Goal: Information Seeking & Learning: Compare options

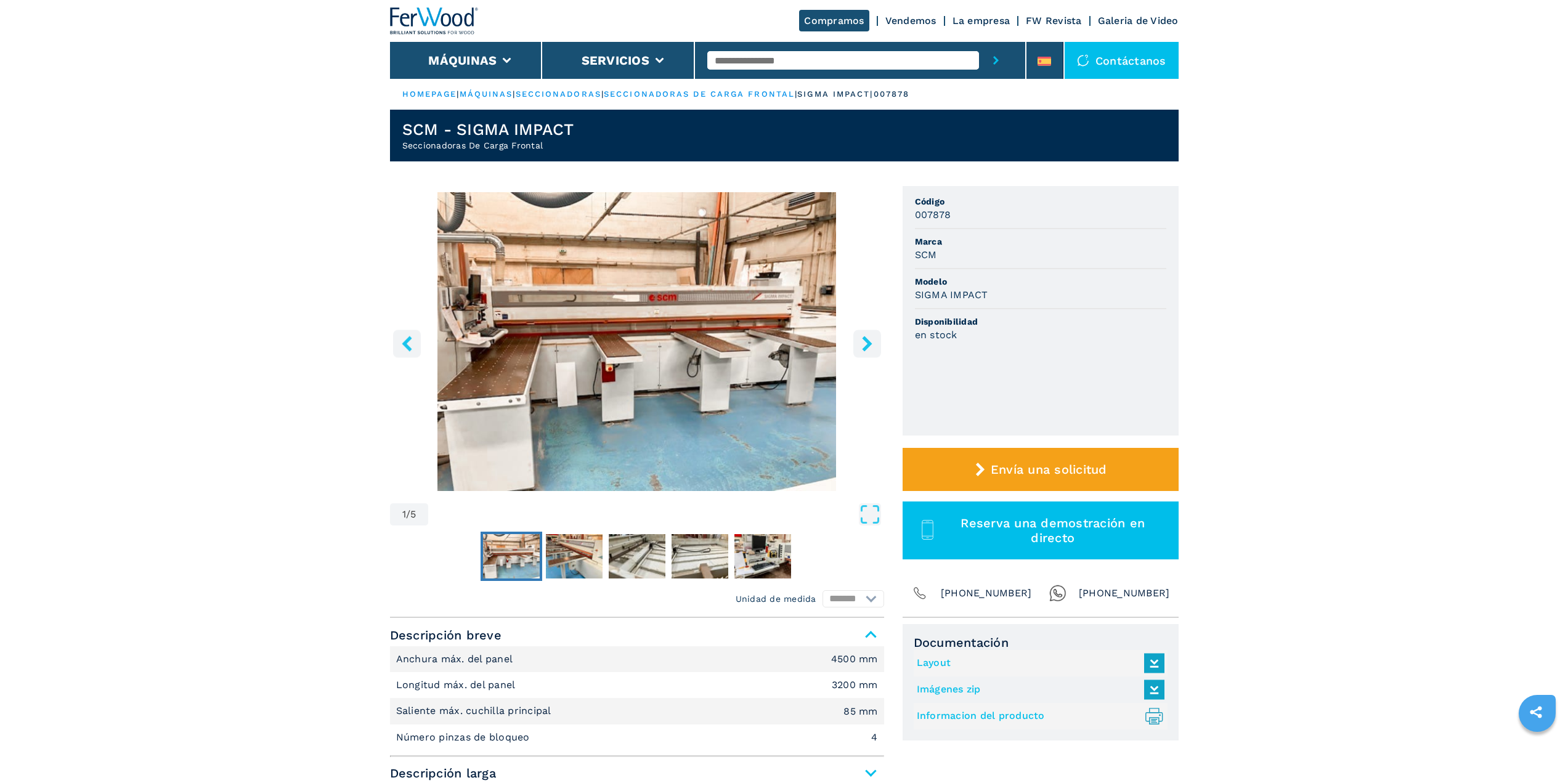
click at [866, 339] on icon "right-button" at bounding box center [866, 343] width 10 height 15
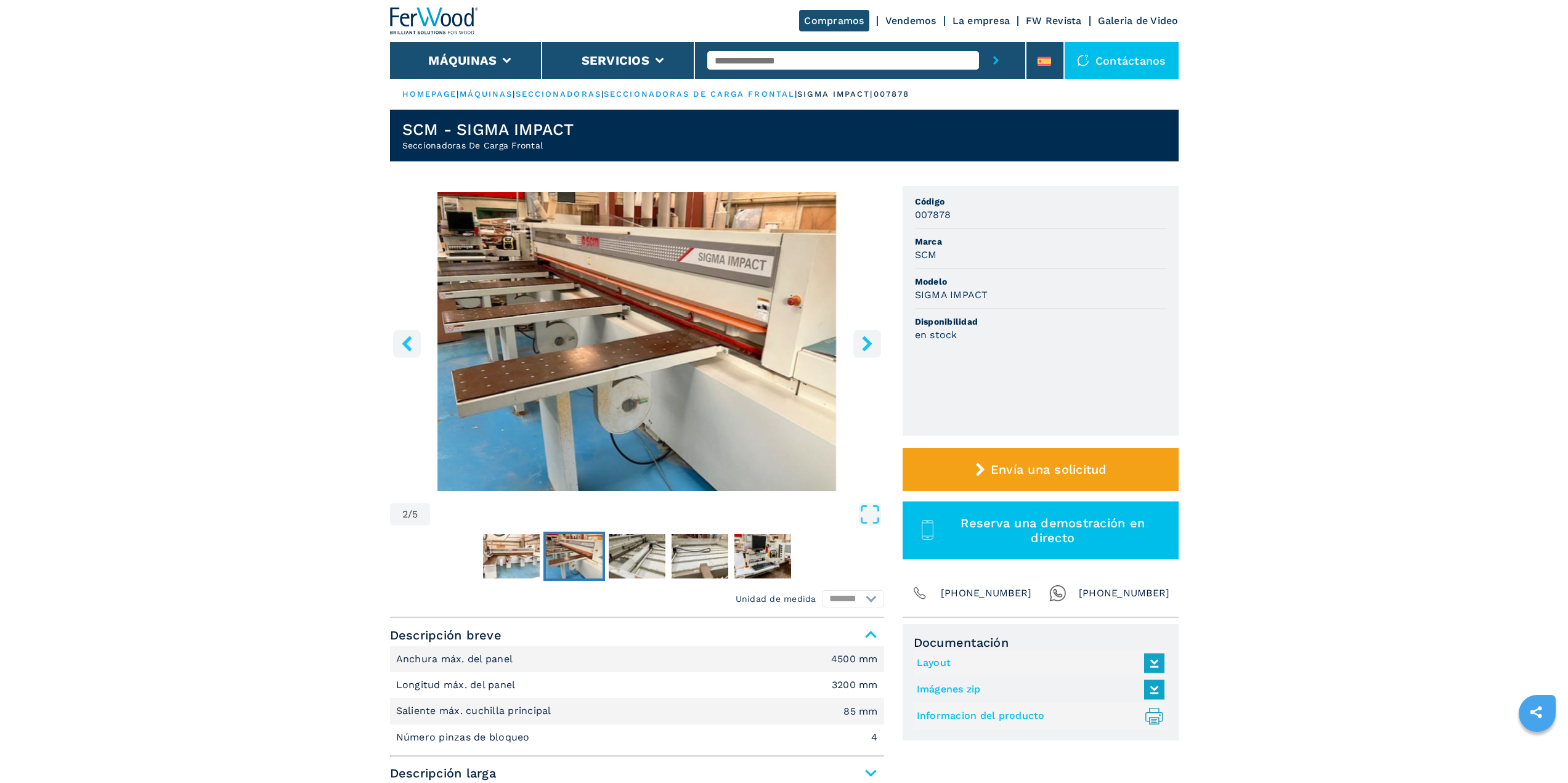
click at [866, 339] on icon "right-button" at bounding box center [866, 343] width 10 height 15
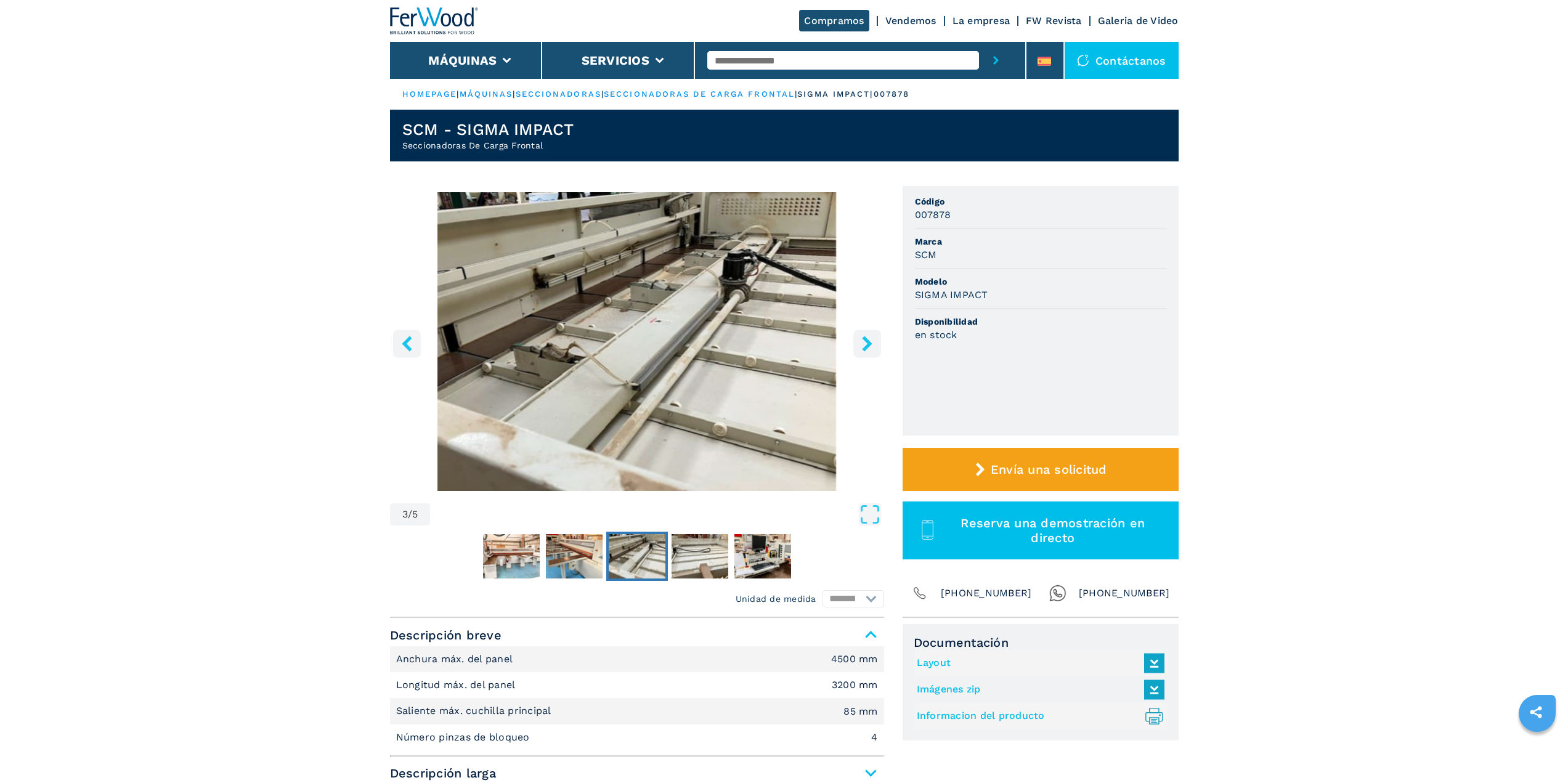
click at [866, 339] on icon "right-button" at bounding box center [866, 343] width 10 height 15
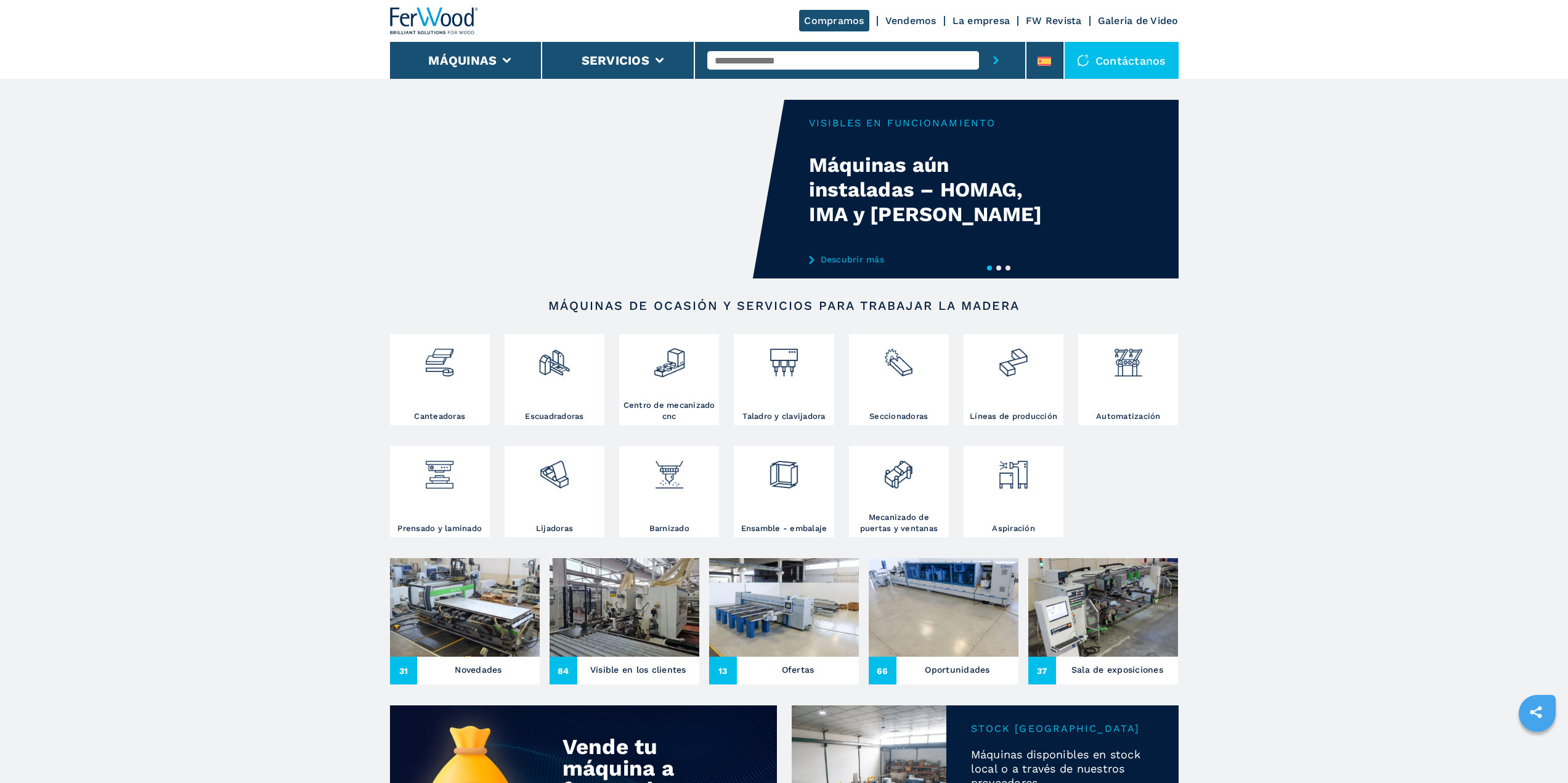
click at [1043, 222] on div "Your browser does not support the video tag." at bounding box center [786, 190] width 789 height 179
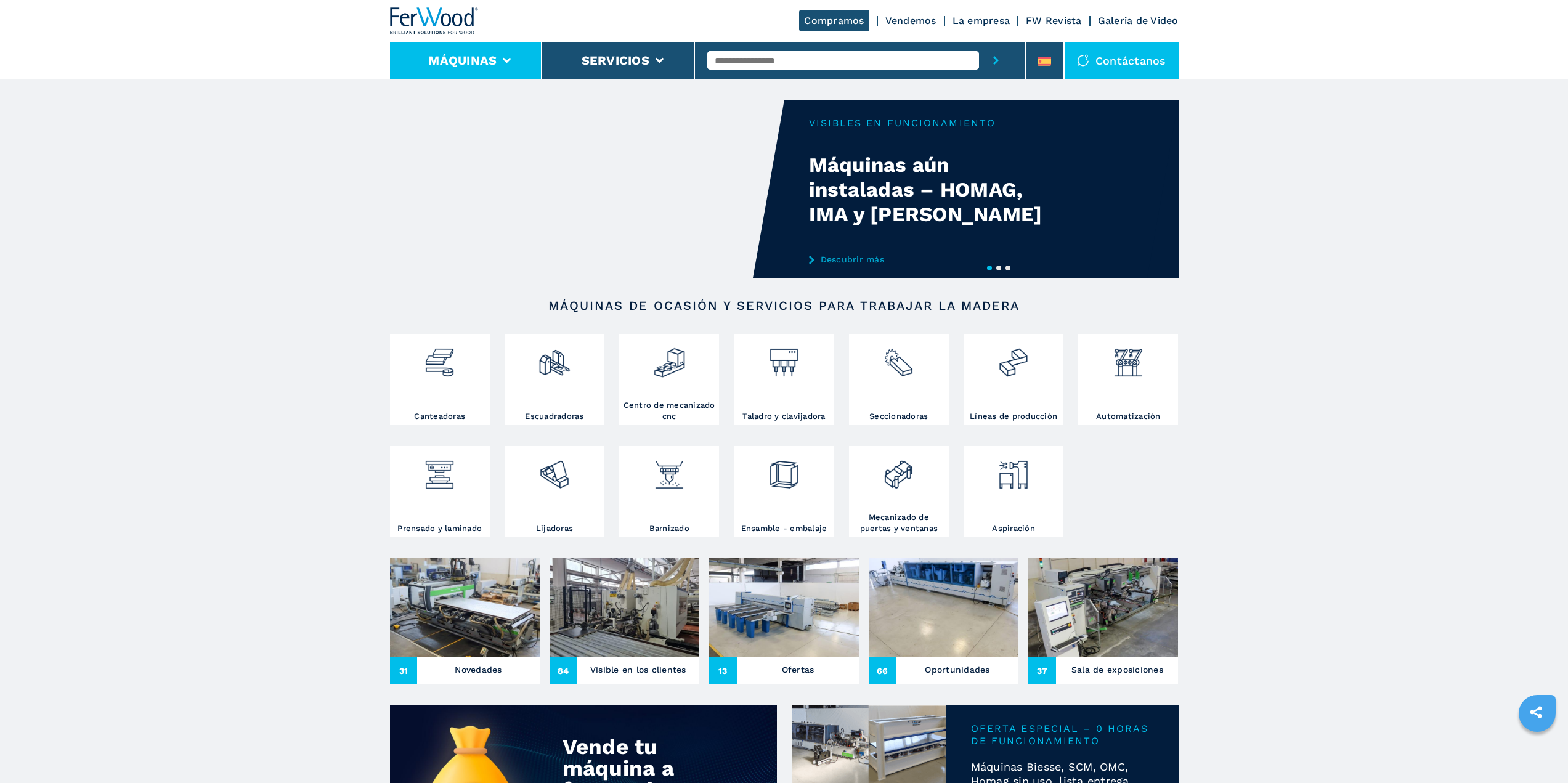
click at [524, 53] on li "Máquinas" at bounding box center [466, 60] width 153 height 37
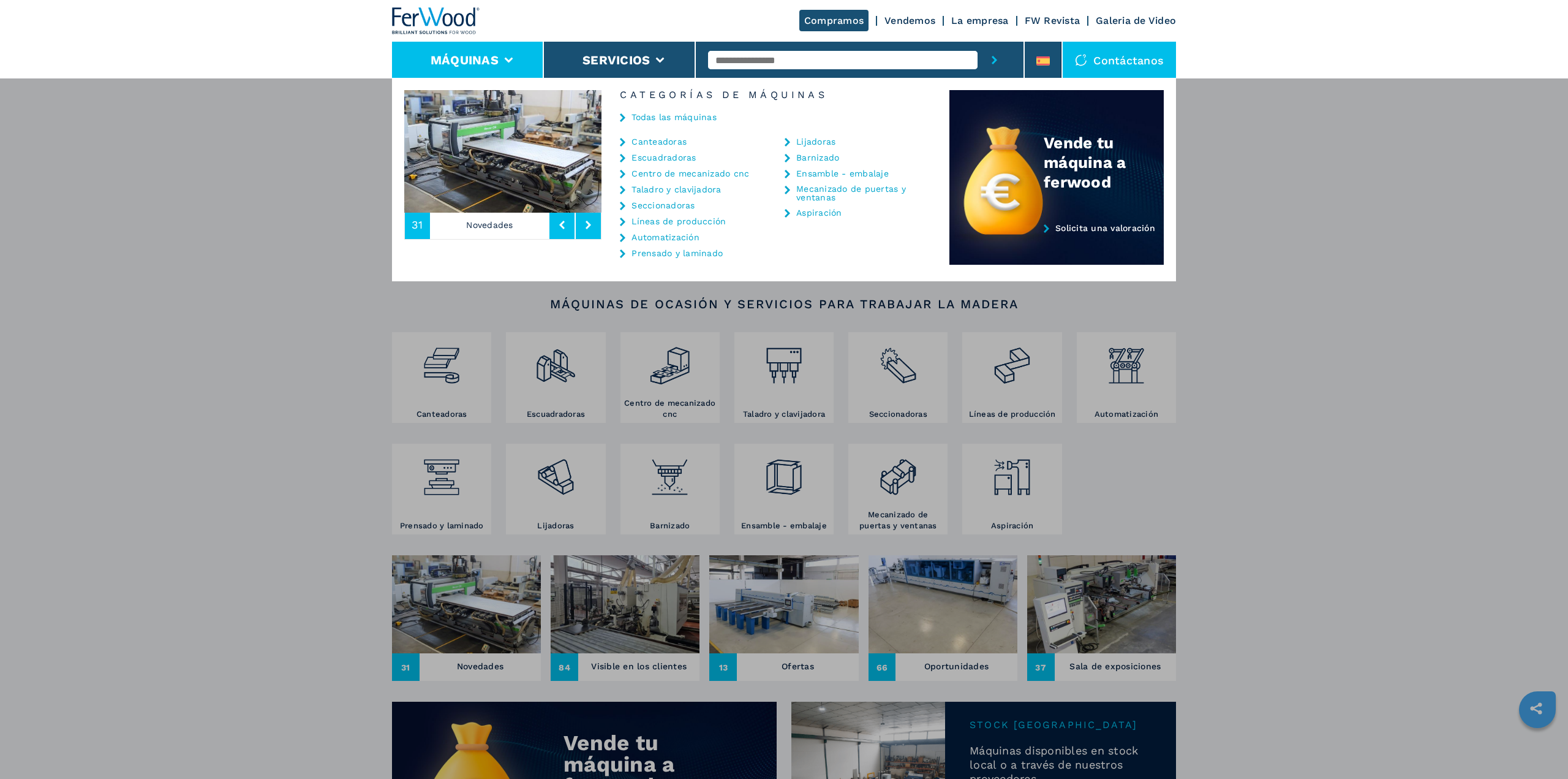
click at [788, 174] on icon at bounding box center [788, 174] width 5 height 9
click at [819, 176] on link "Ensamble - embalaje" at bounding box center [842, 173] width 92 height 9
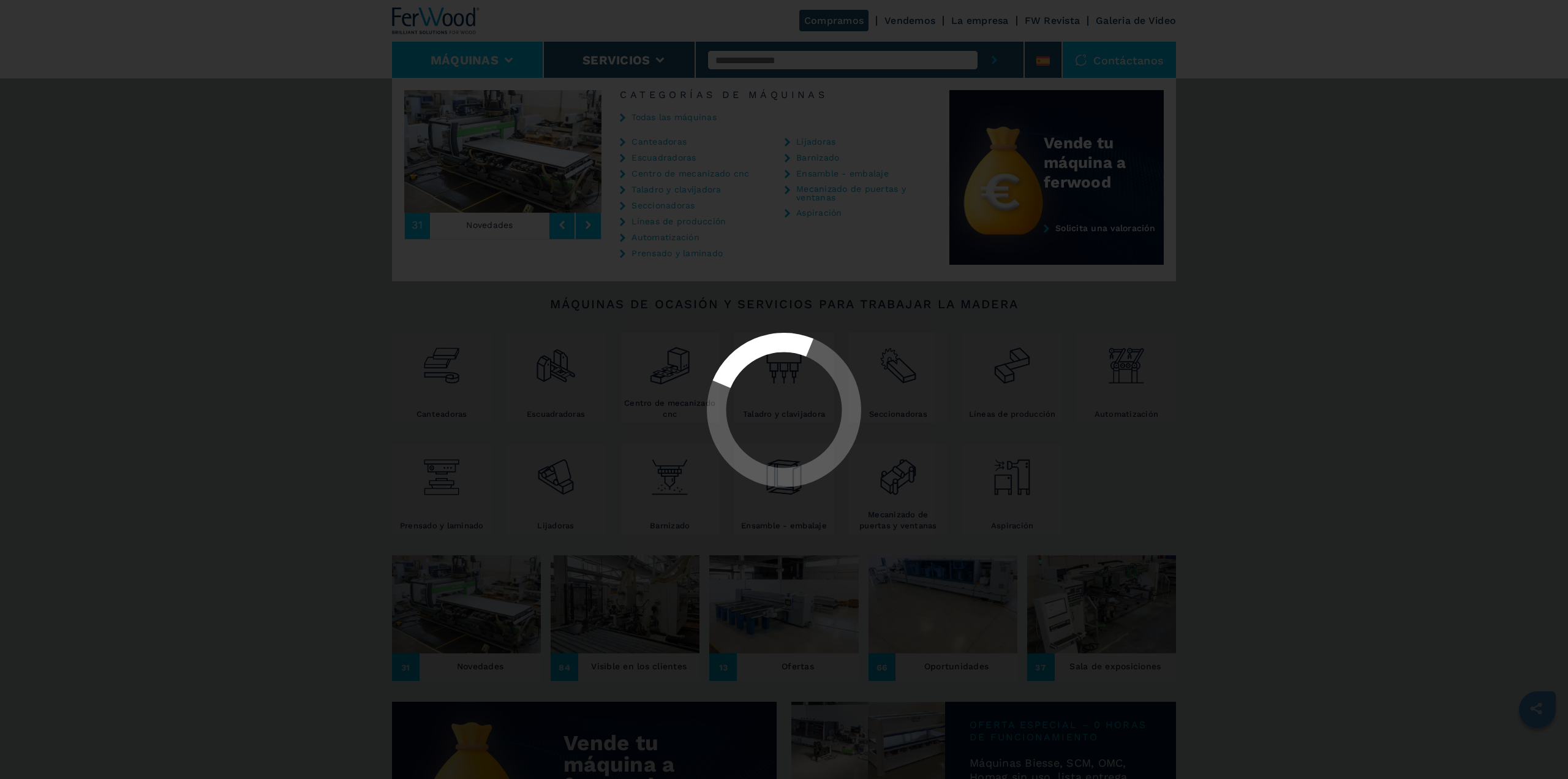
select select "**********"
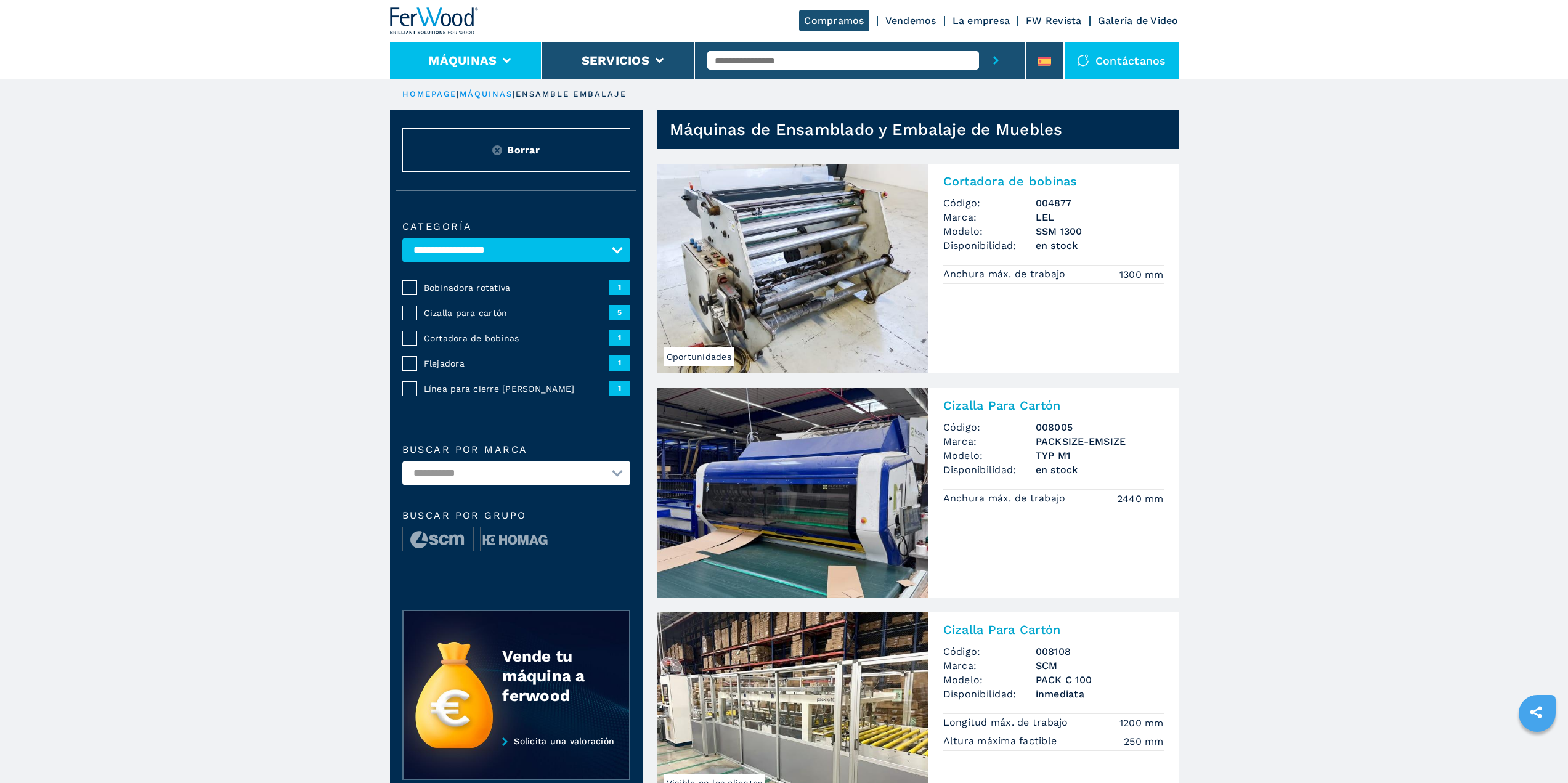
click at [491, 55] on button "Máquinas" at bounding box center [462, 61] width 69 height 14
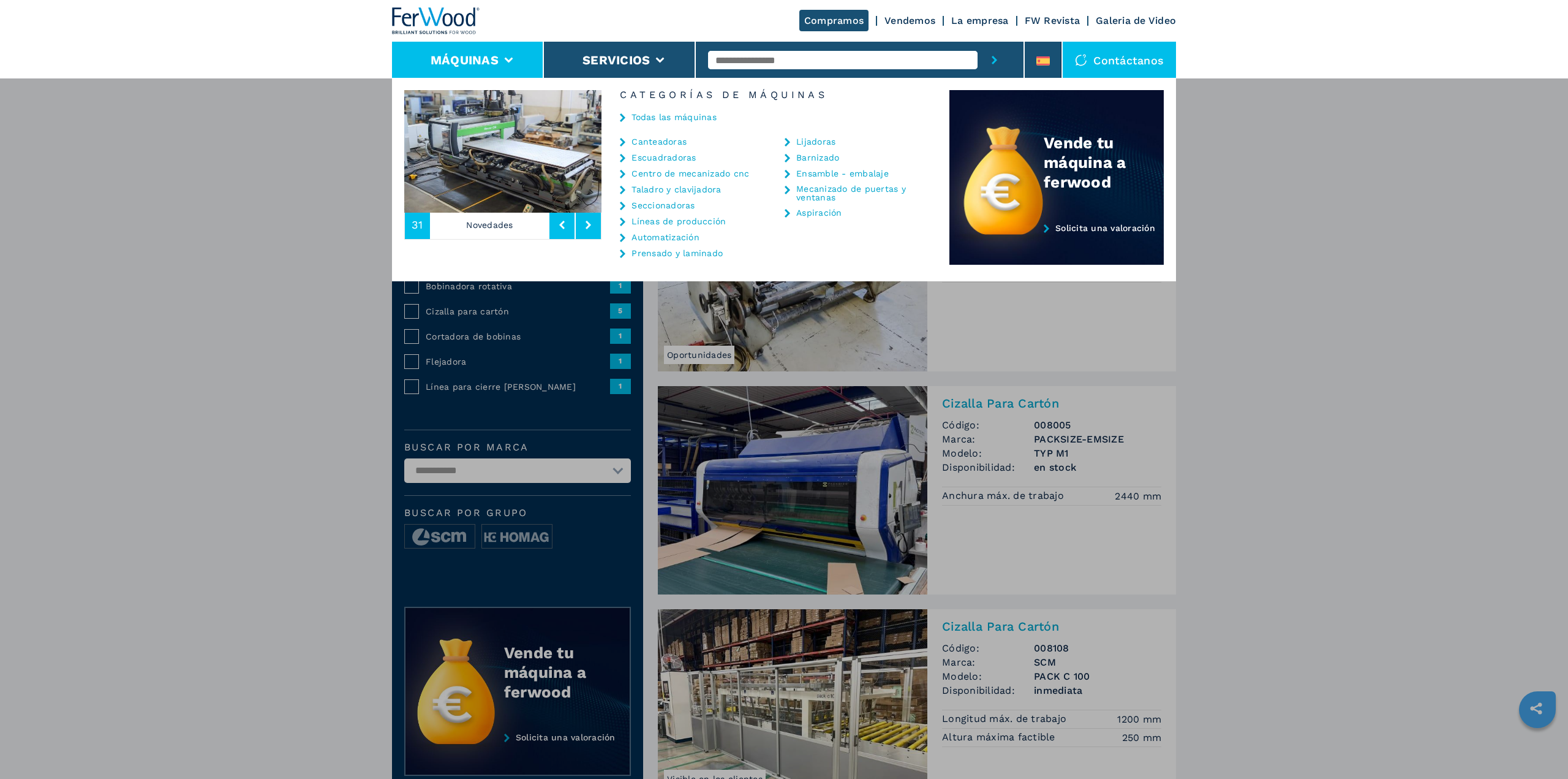
click at [653, 255] on link "Prensado y laminado" at bounding box center [677, 253] width 92 height 9
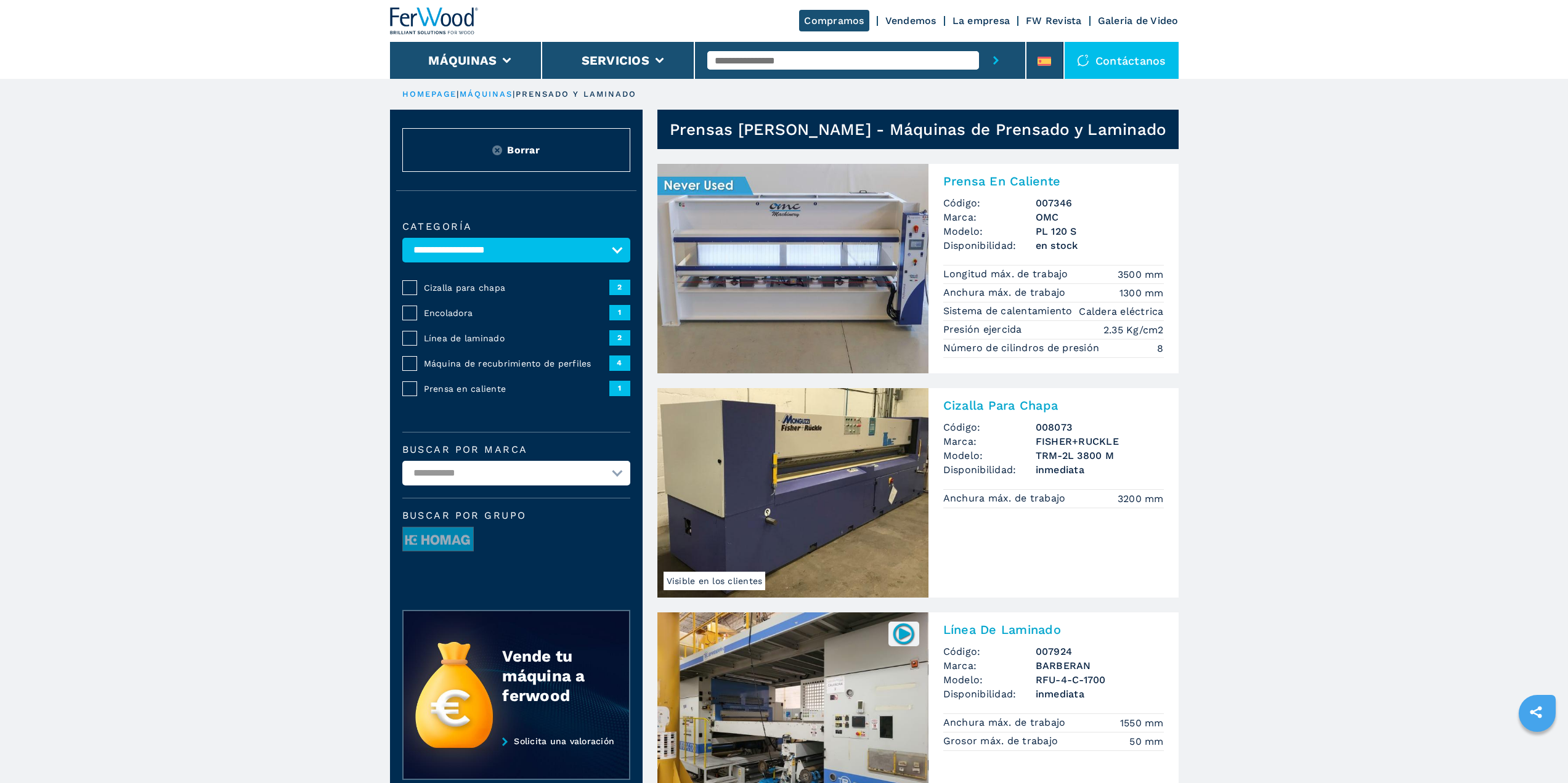
click at [975, 180] on h2 "Prensa En Caliente" at bounding box center [1053, 181] width 220 height 14
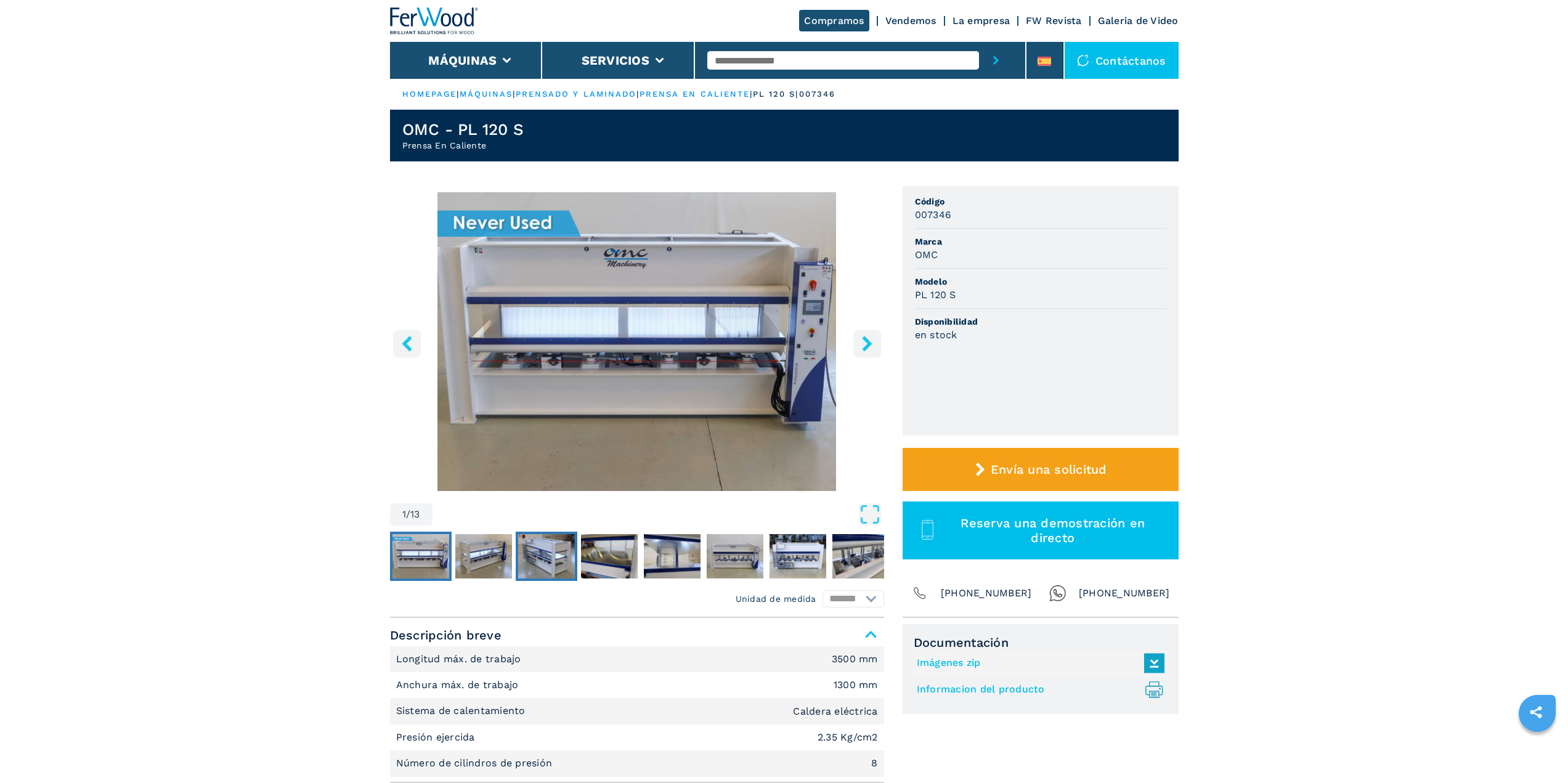
click at [546, 557] on img "Go to Slide 3" at bounding box center [546, 555] width 57 height 44
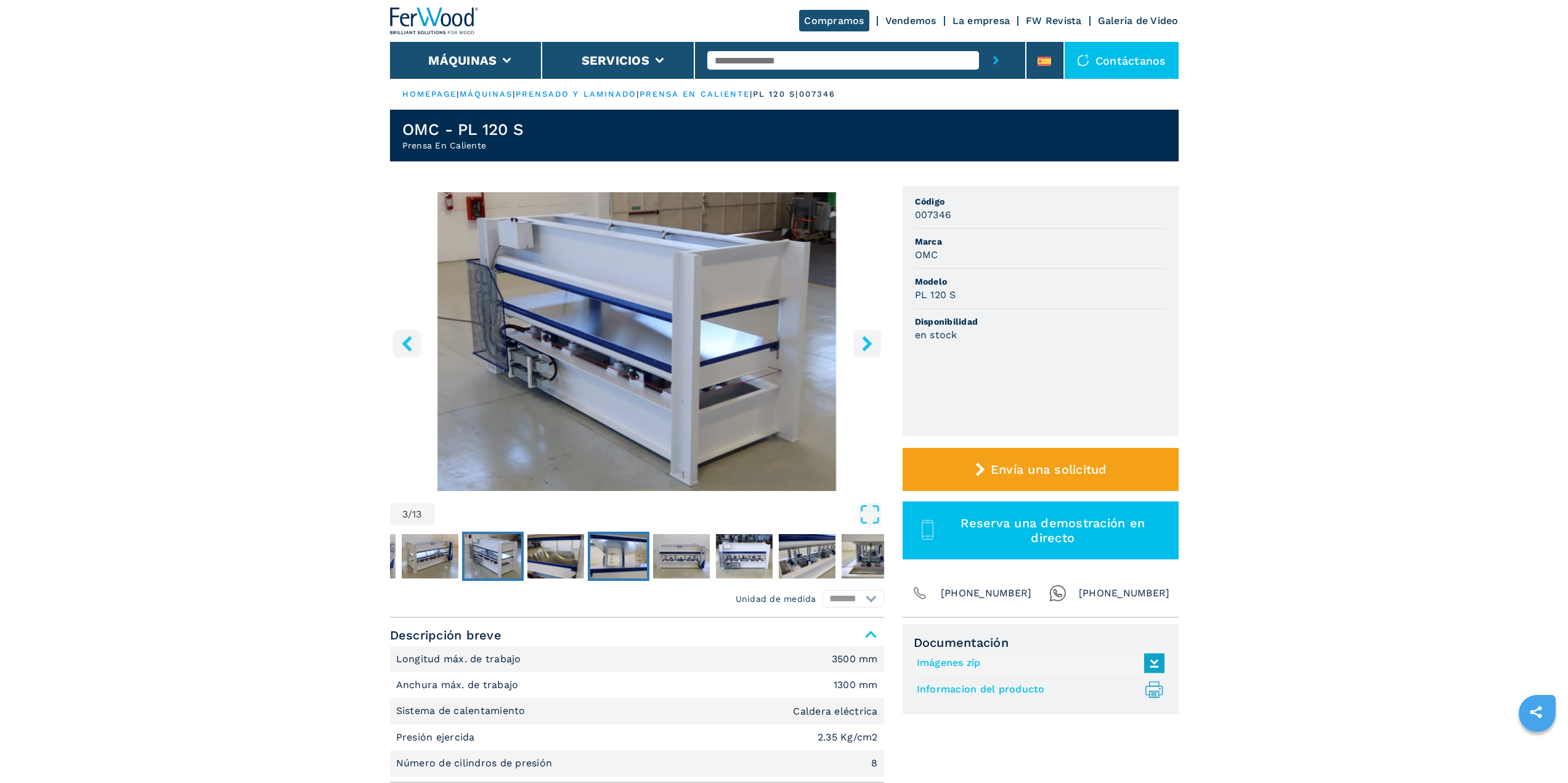
click at [613, 556] on img "Go to Slide 5" at bounding box center [619, 555] width 57 height 44
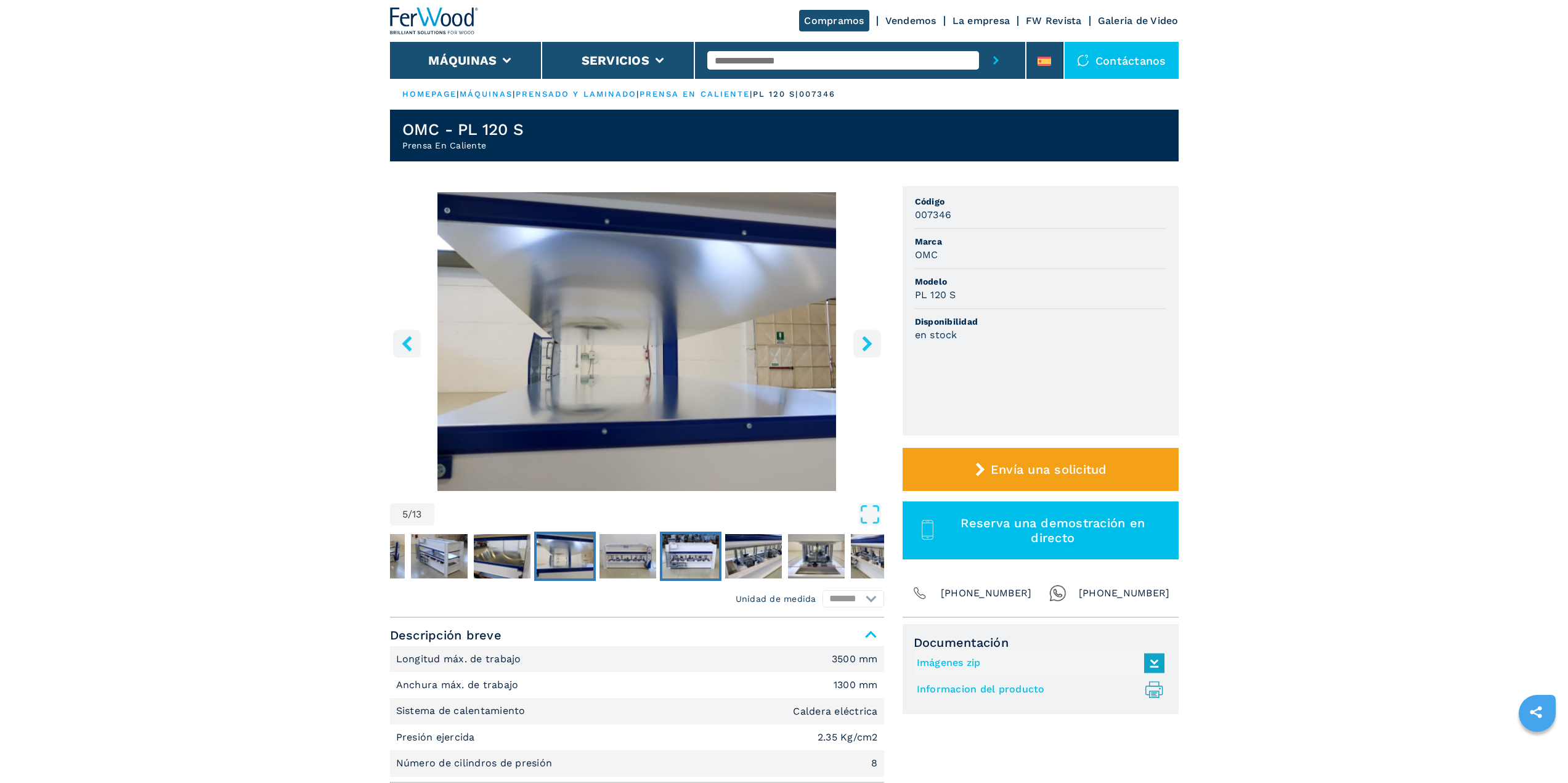
click at [699, 553] on img "Go to Slide 7" at bounding box center [690, 555] width 57 height 44
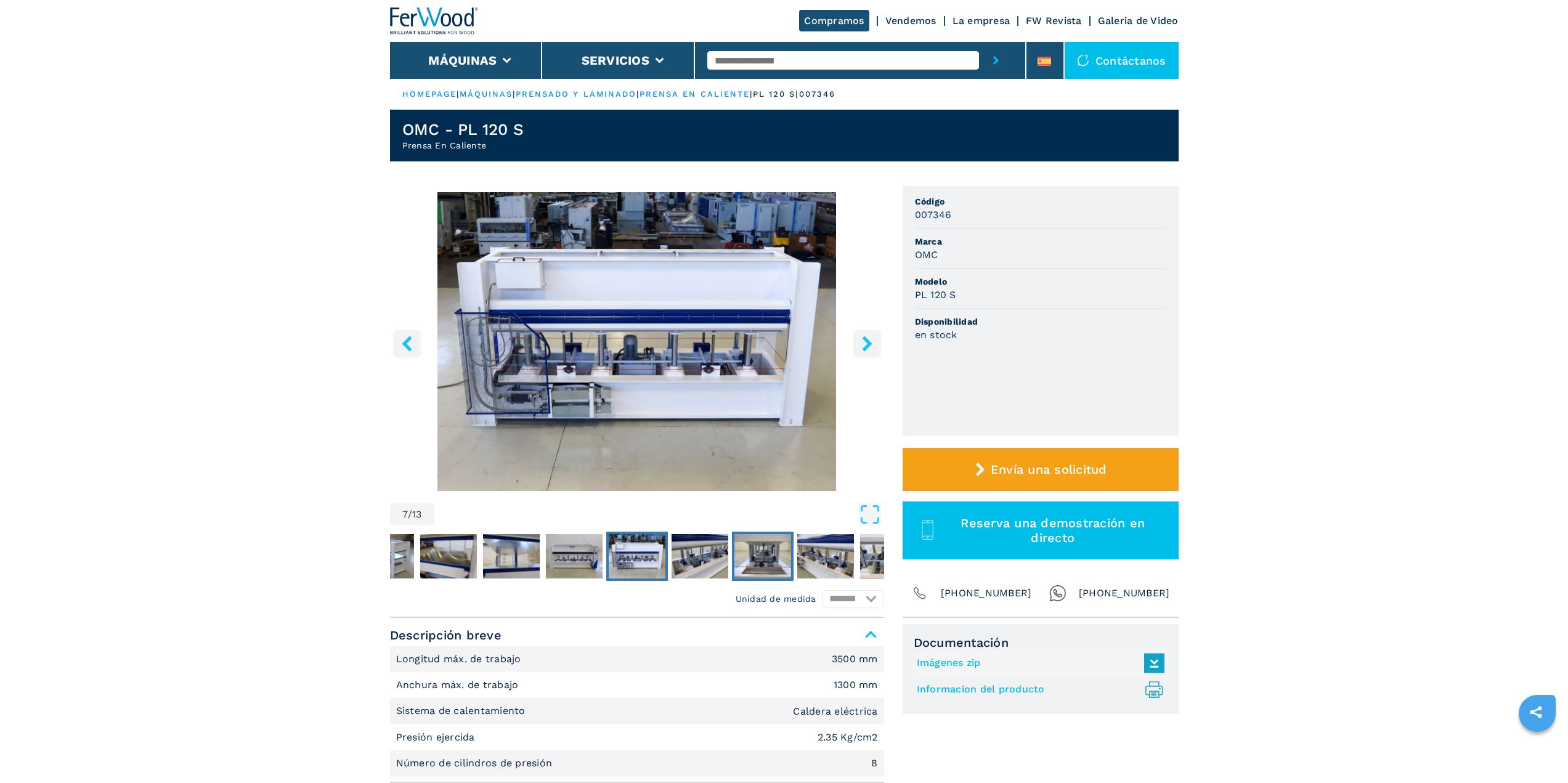
click at [743, 556] on img "Go to Slide 9" at bounding box center [762, 555] width 57 height 44
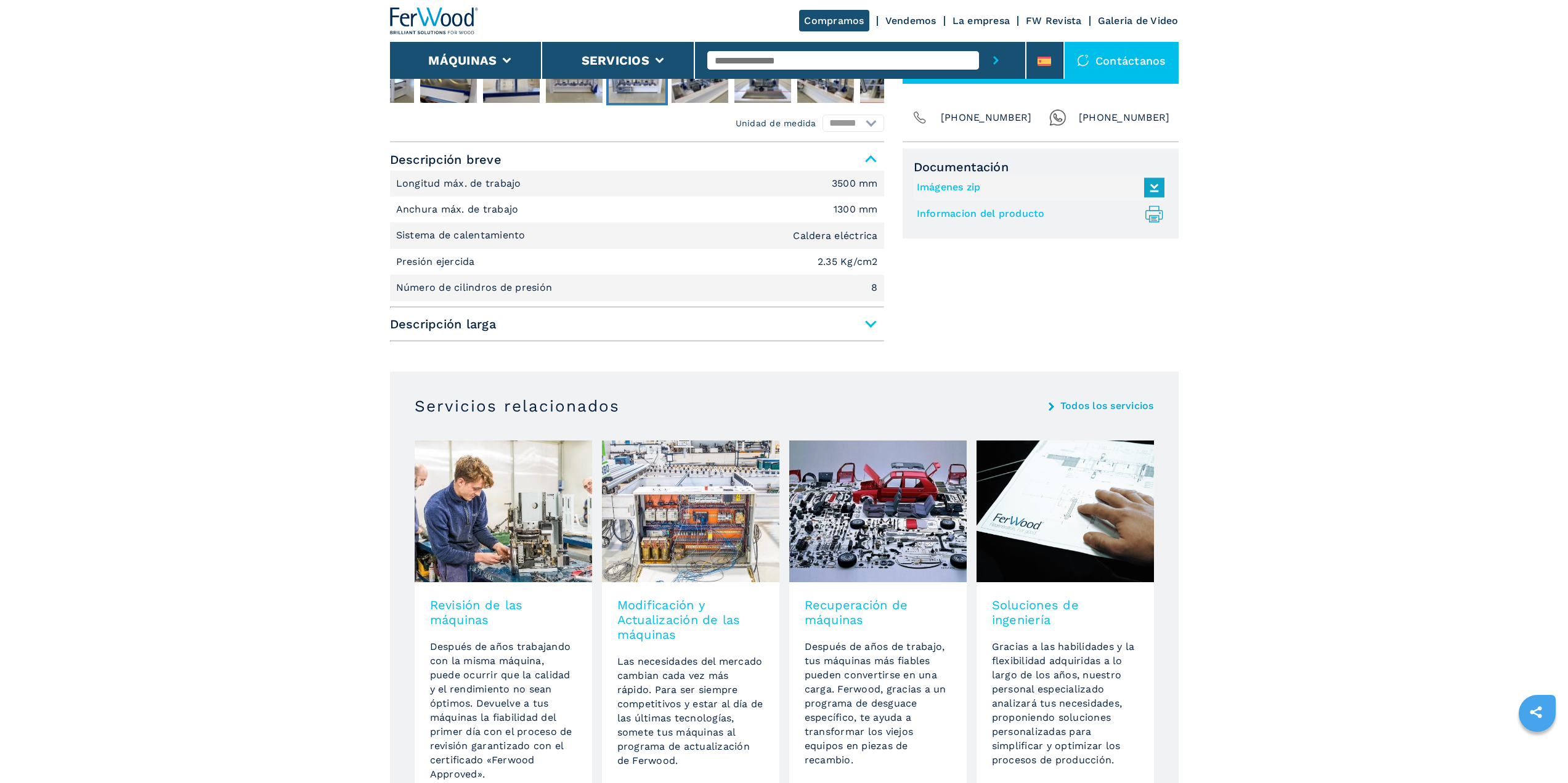
scroll to position [677, 0]
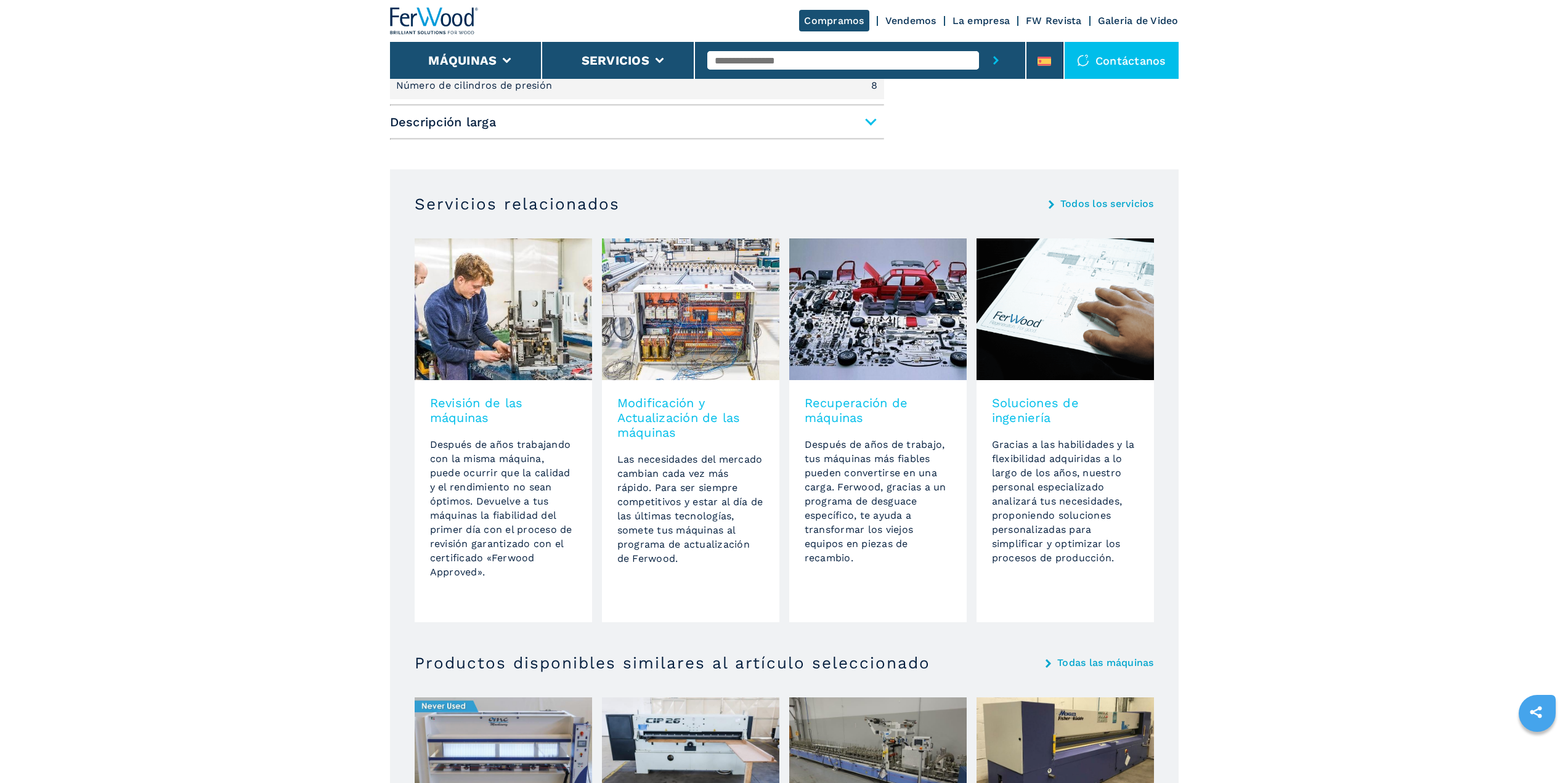
click at [870, 122] on span "Descripción larga" at bounding box center [637, 122] width 494 height 23
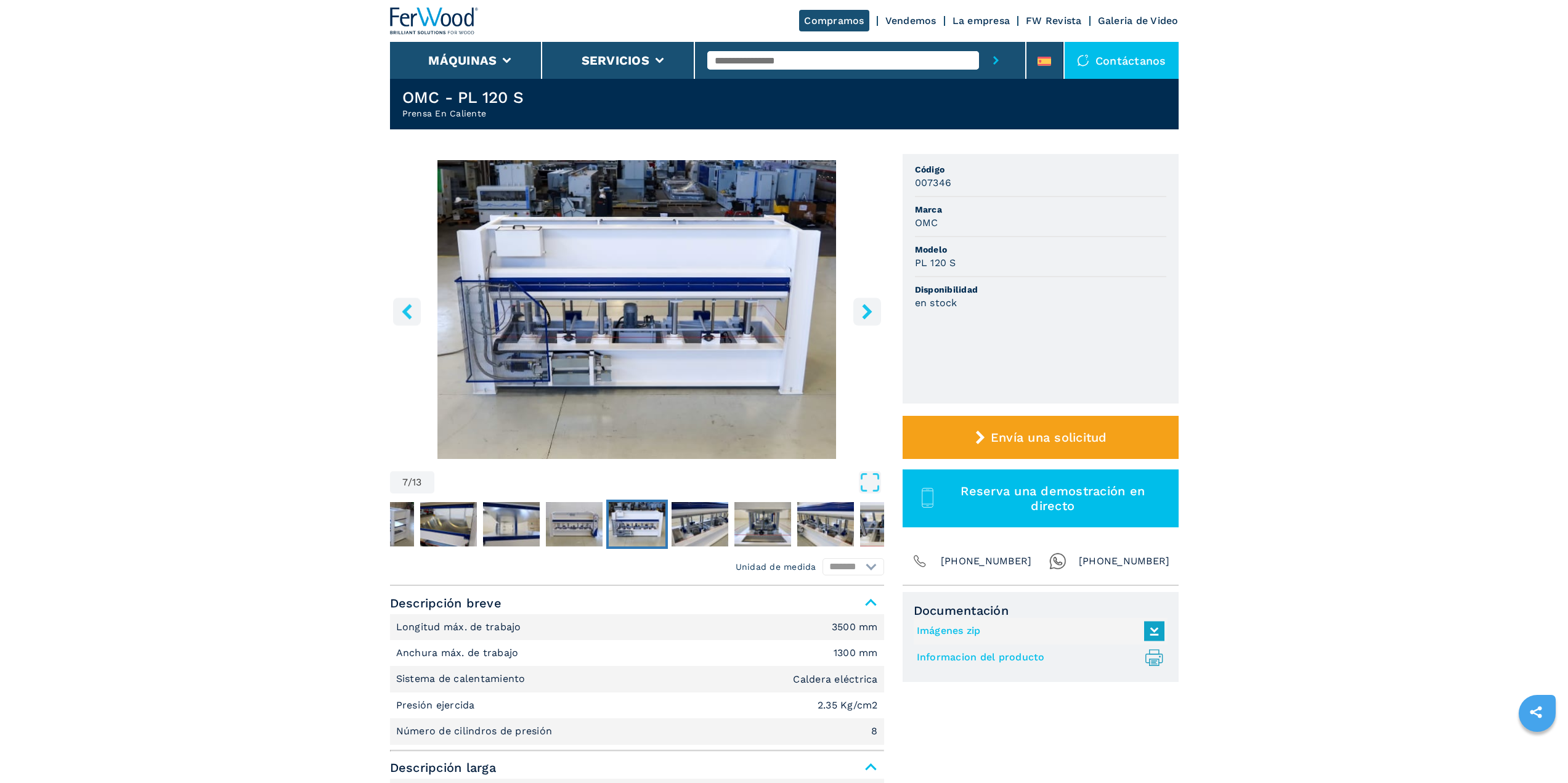
scroll to position [0, 0]
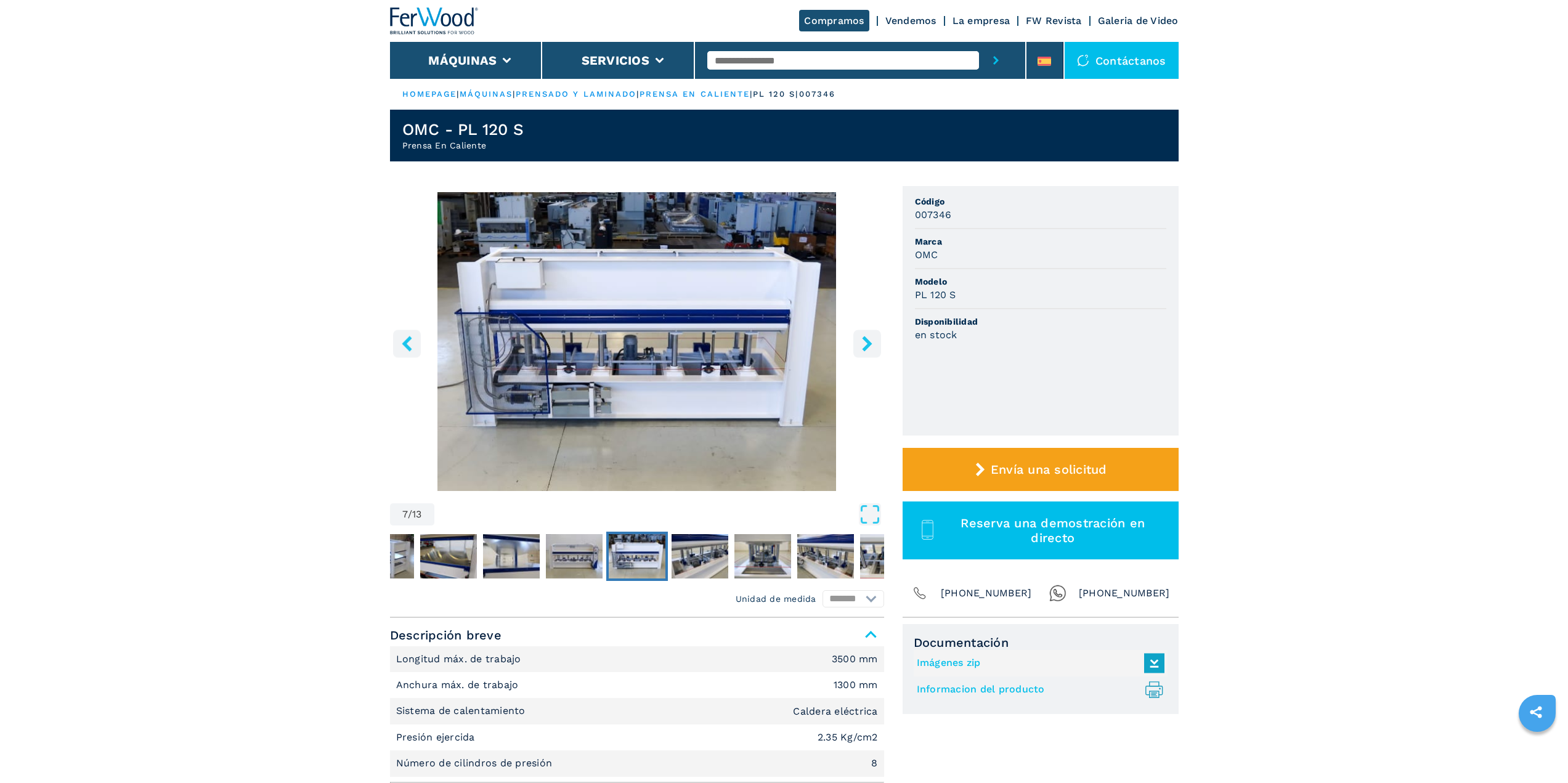
click at [446, 23] on img at bounding box center [434, 21] width 89 height 27
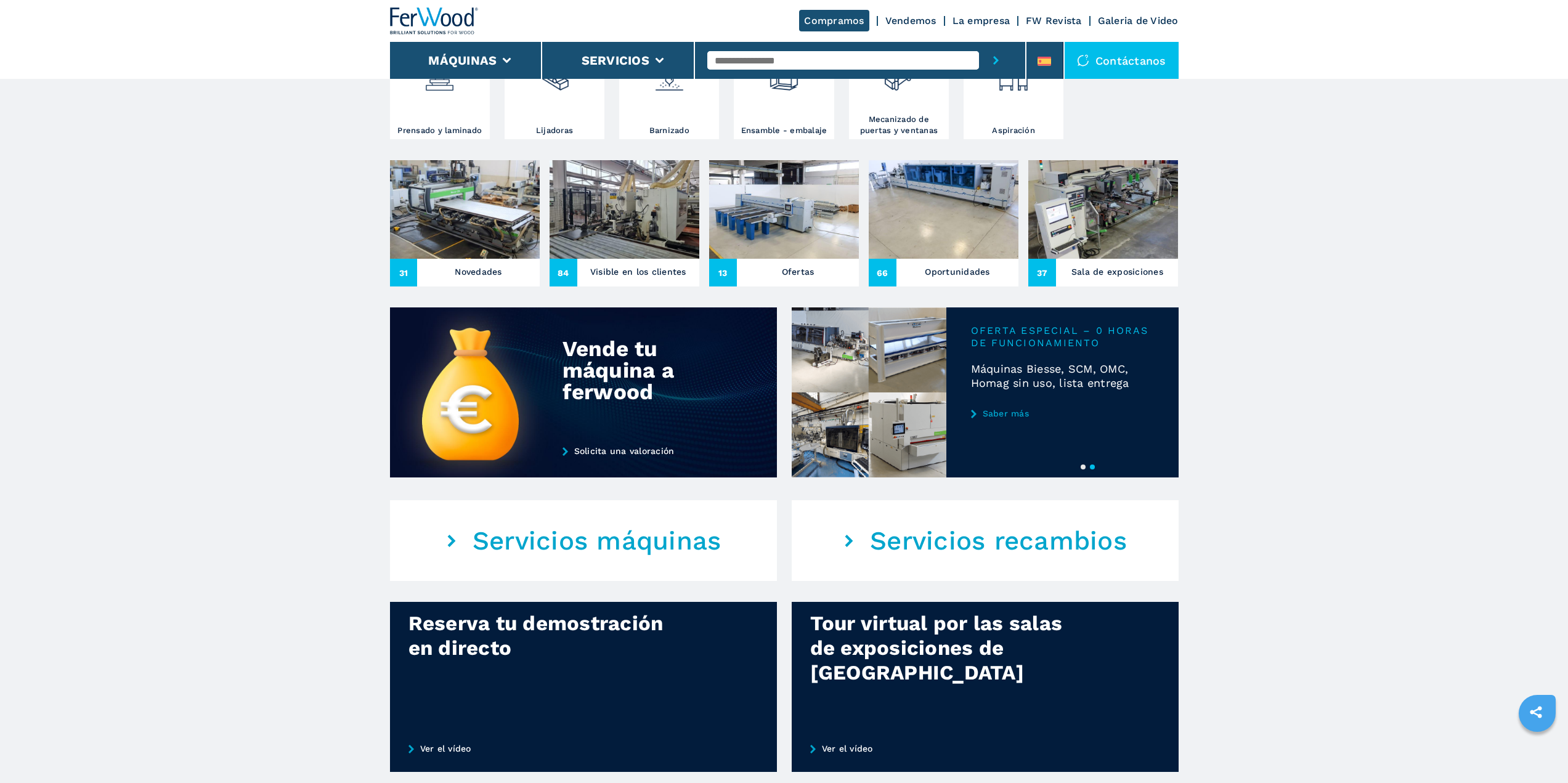
scroll to position [493, 0]
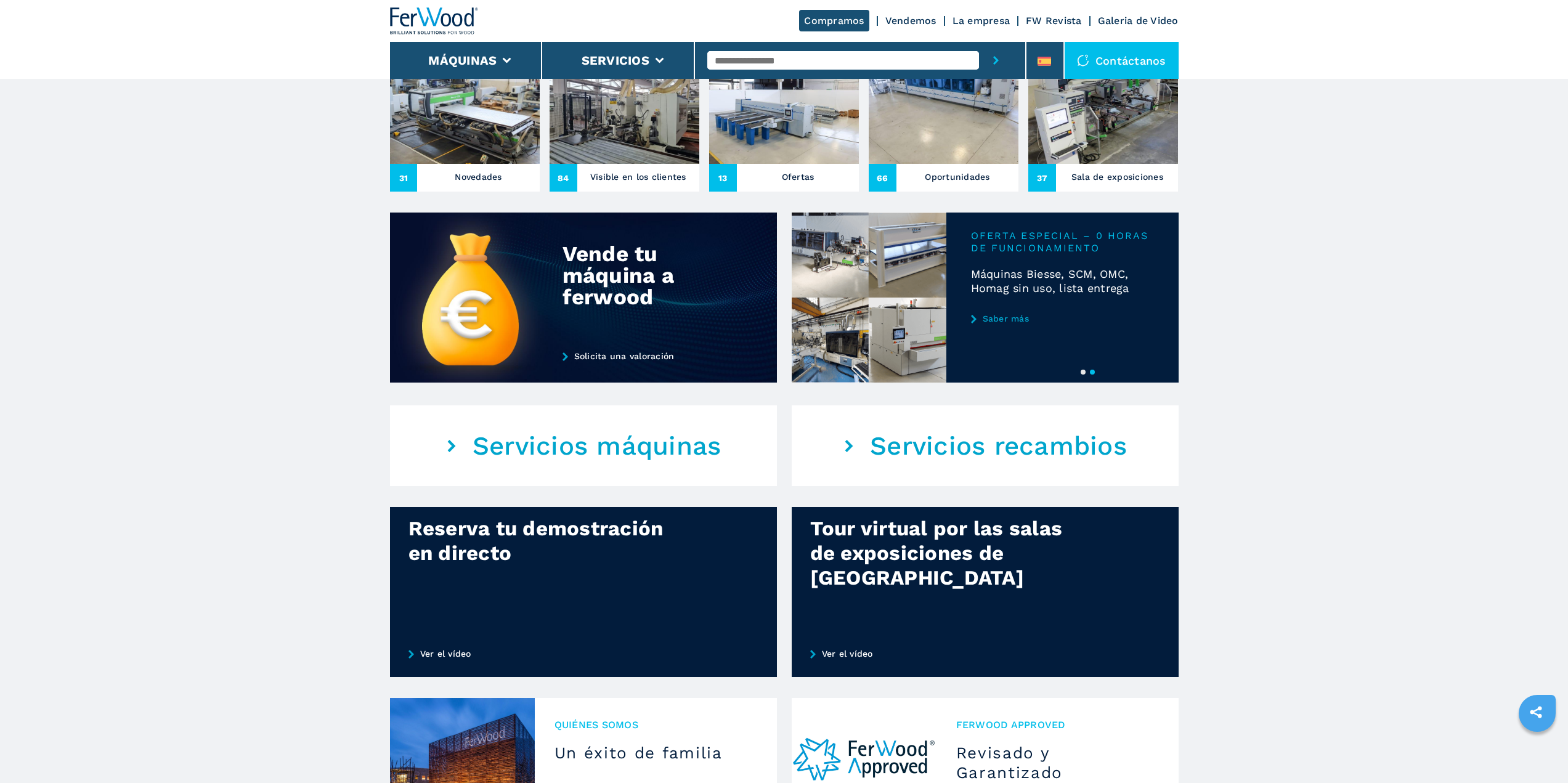
click at [1002, 318] on link "Saber más" at bounding box center [1062, 318] width 183 height 10
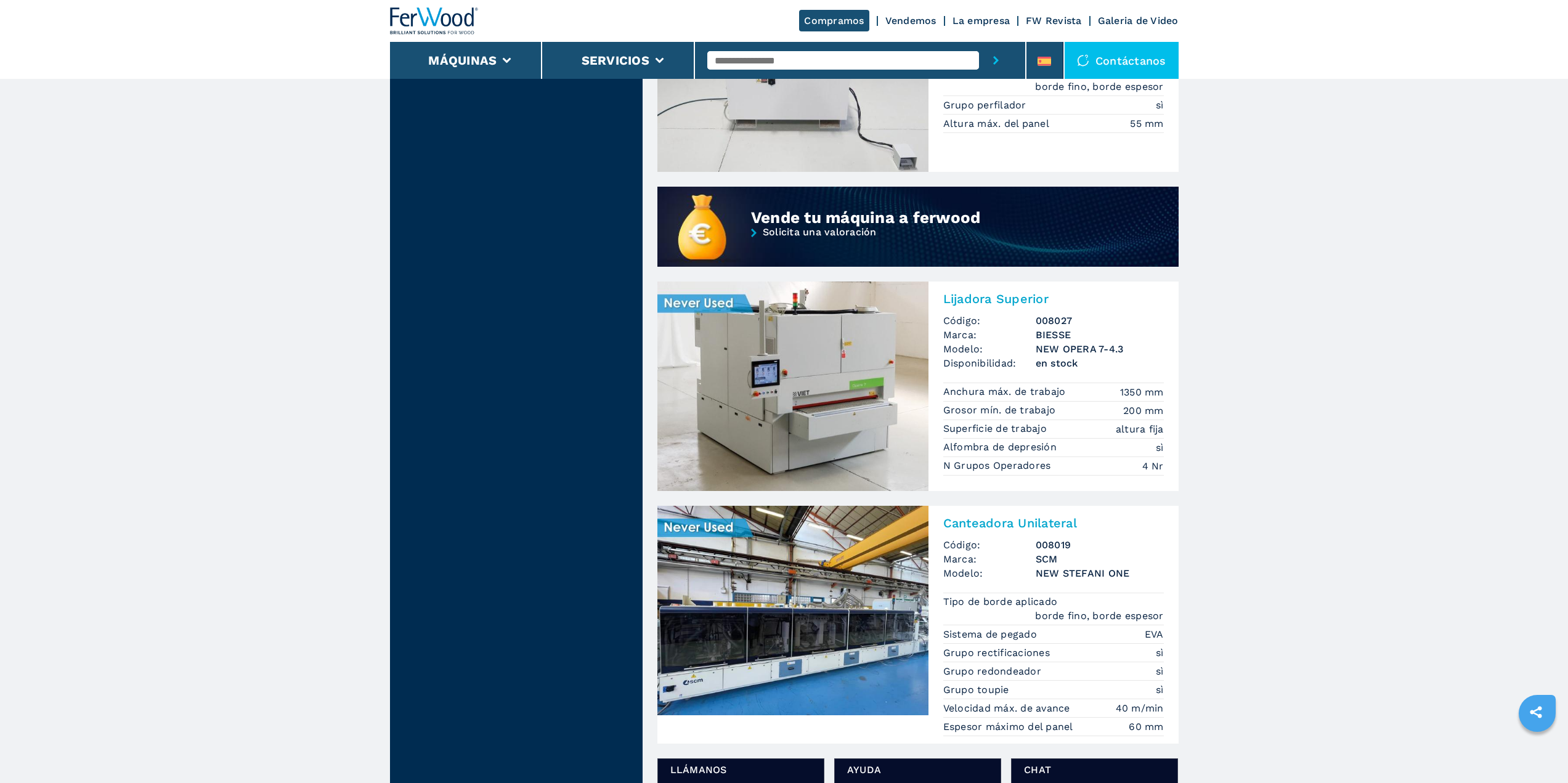
scroll to position [1109, 0]
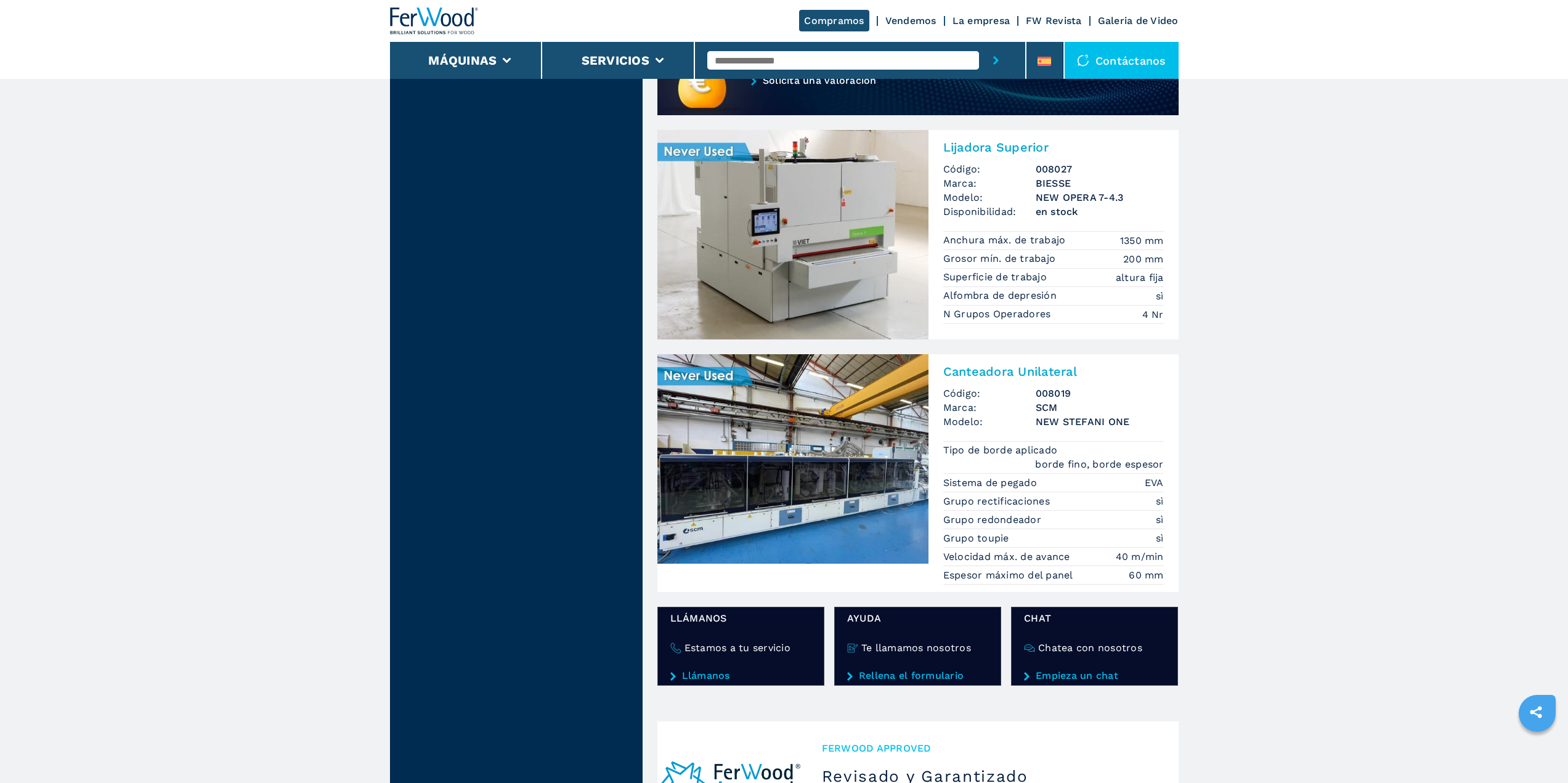
click at [851, 212] on img at bounding box center [793, 235] width 271 height 210
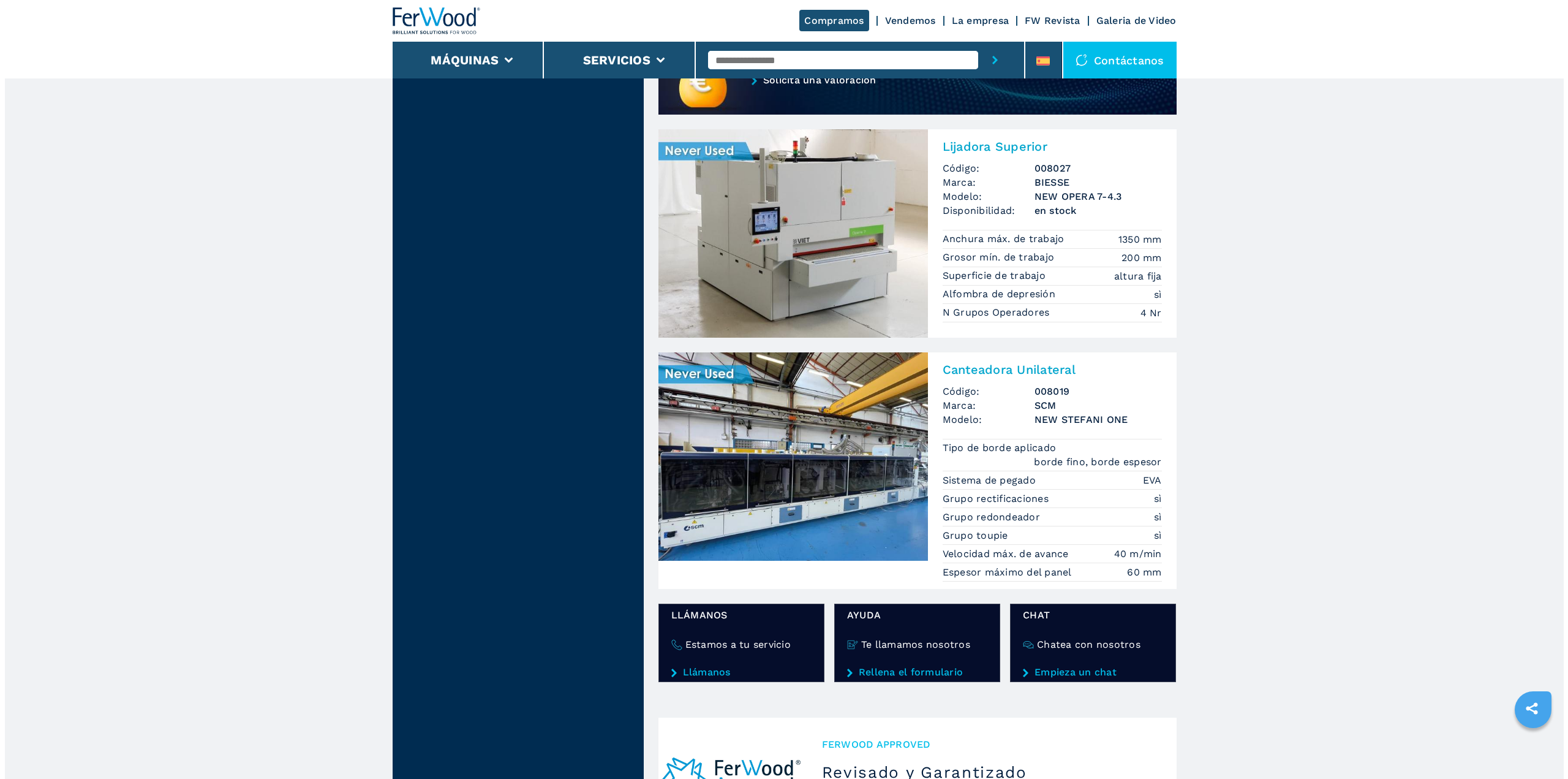
scroll to position [0, 0]
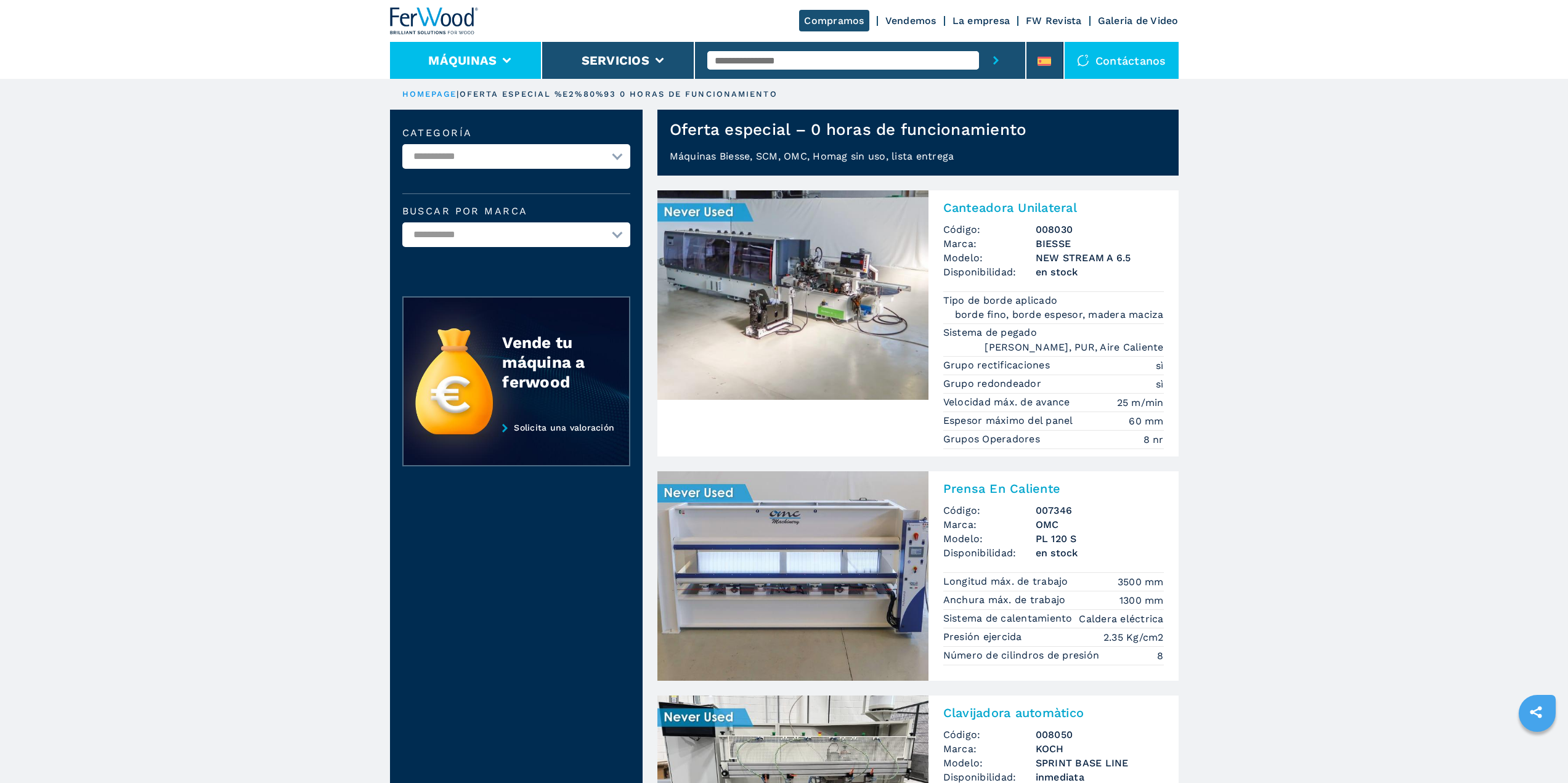
click at [501, 64] on li "Máquinas" at bounding box center [466, 60] width 153 height 37
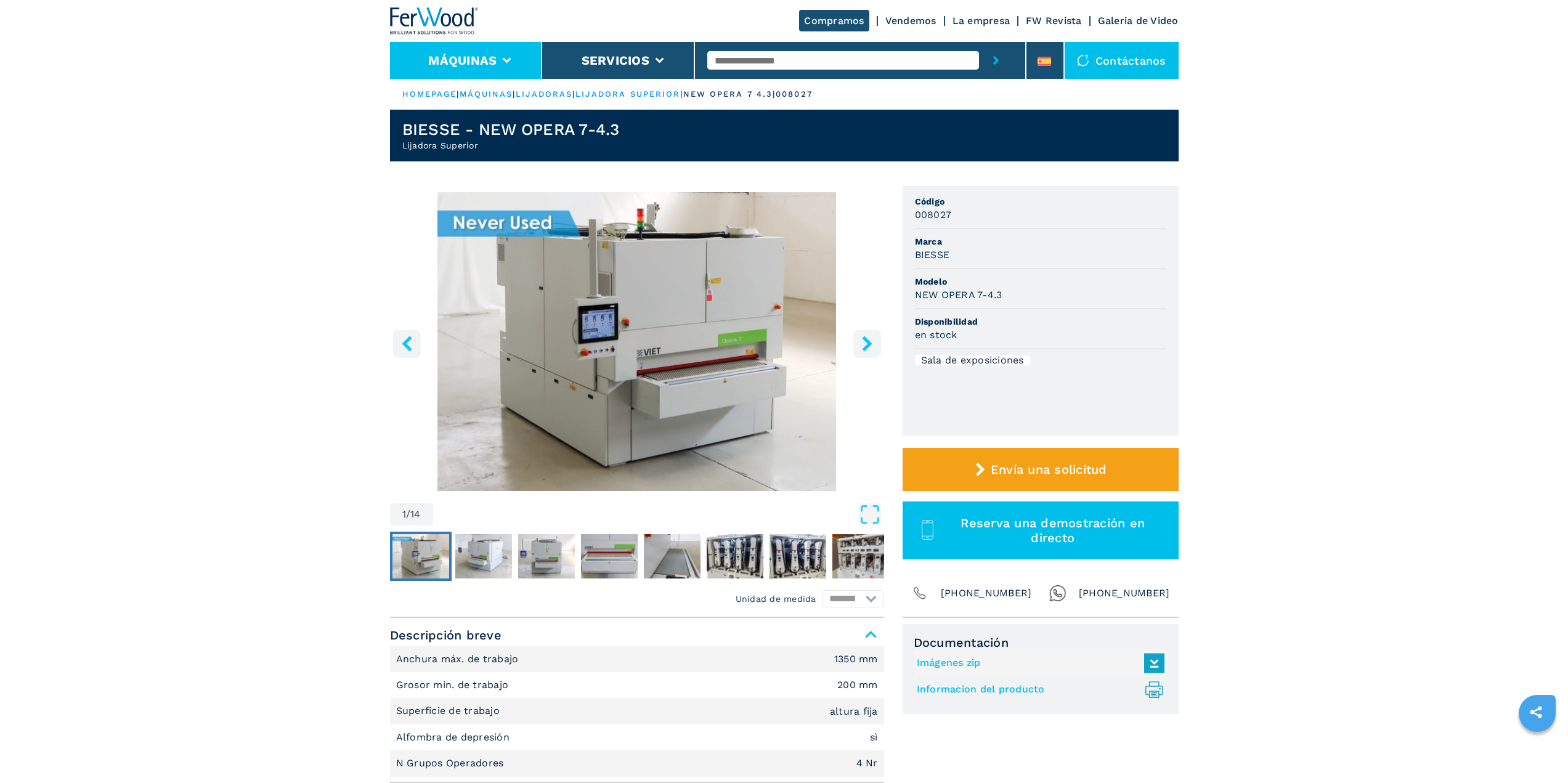
click at [504, 66] on li "Máquinas" at bounding box center [466, 60] width 153 height 37
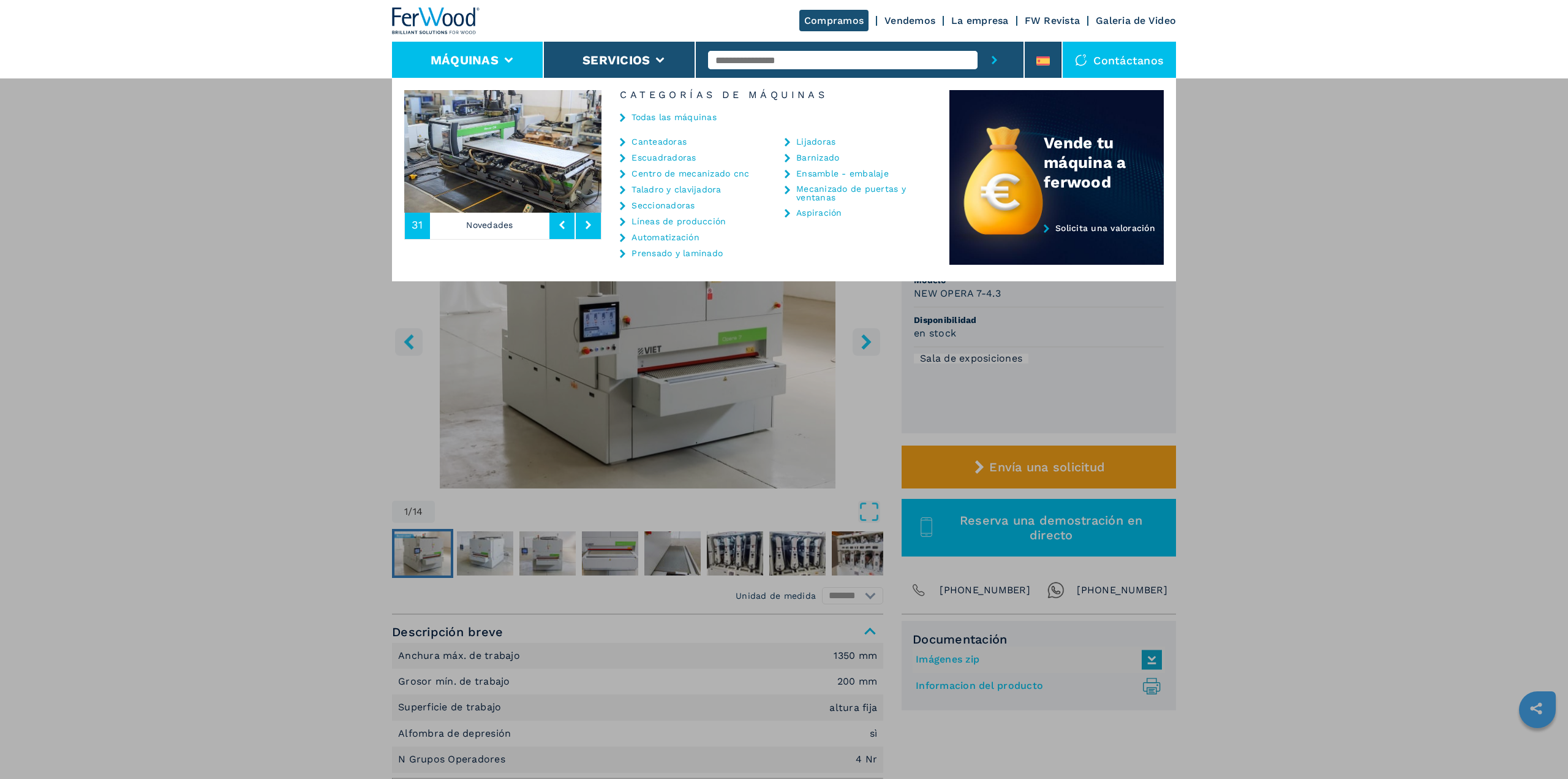
click at [788, 143] on icon at bounding box center [788, 142] width 5 height 9
click at [808, 140] on link "Lijadoras" at bounding box center [816, 142] width 40 height 9
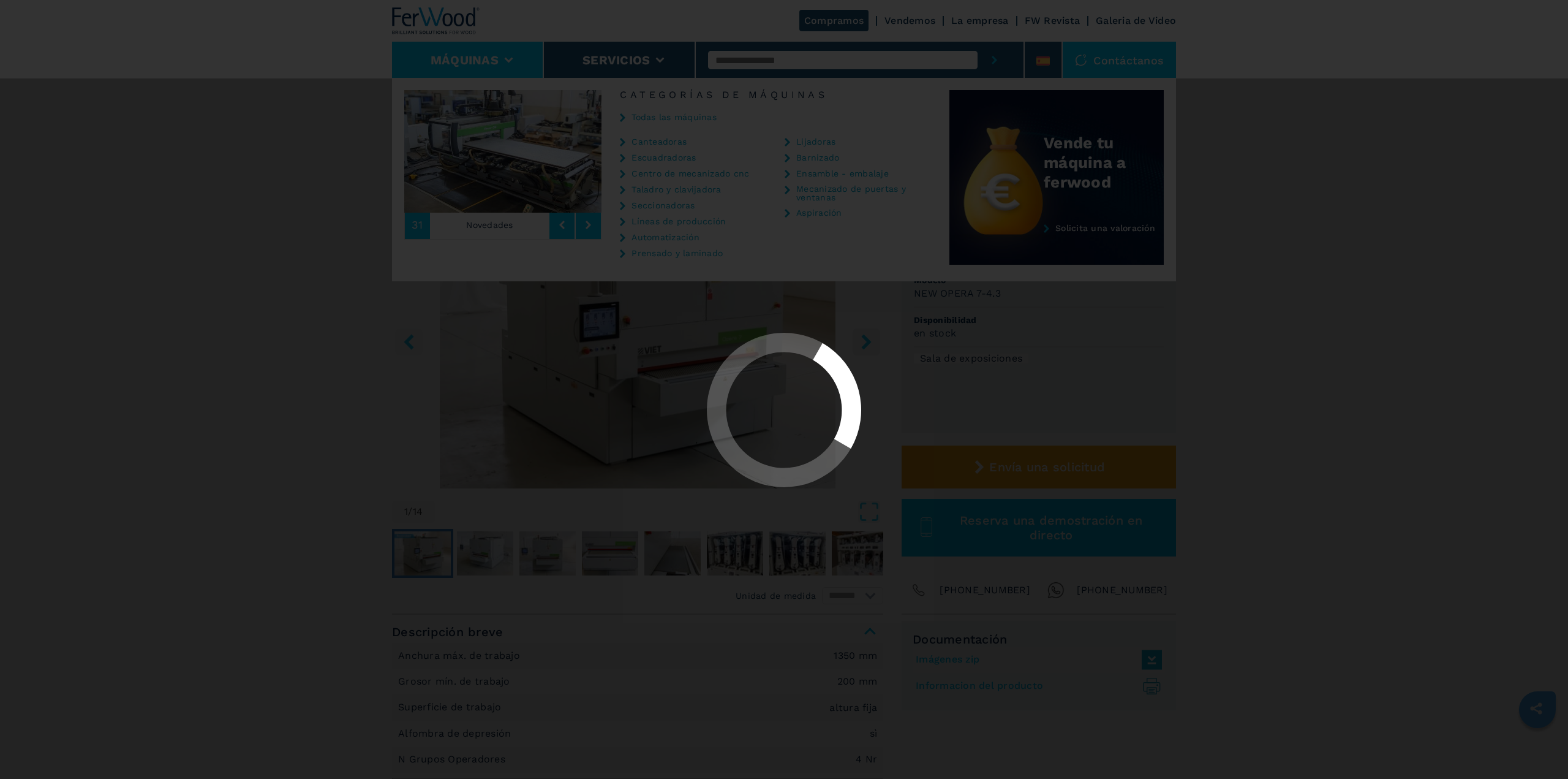
select select "*********"
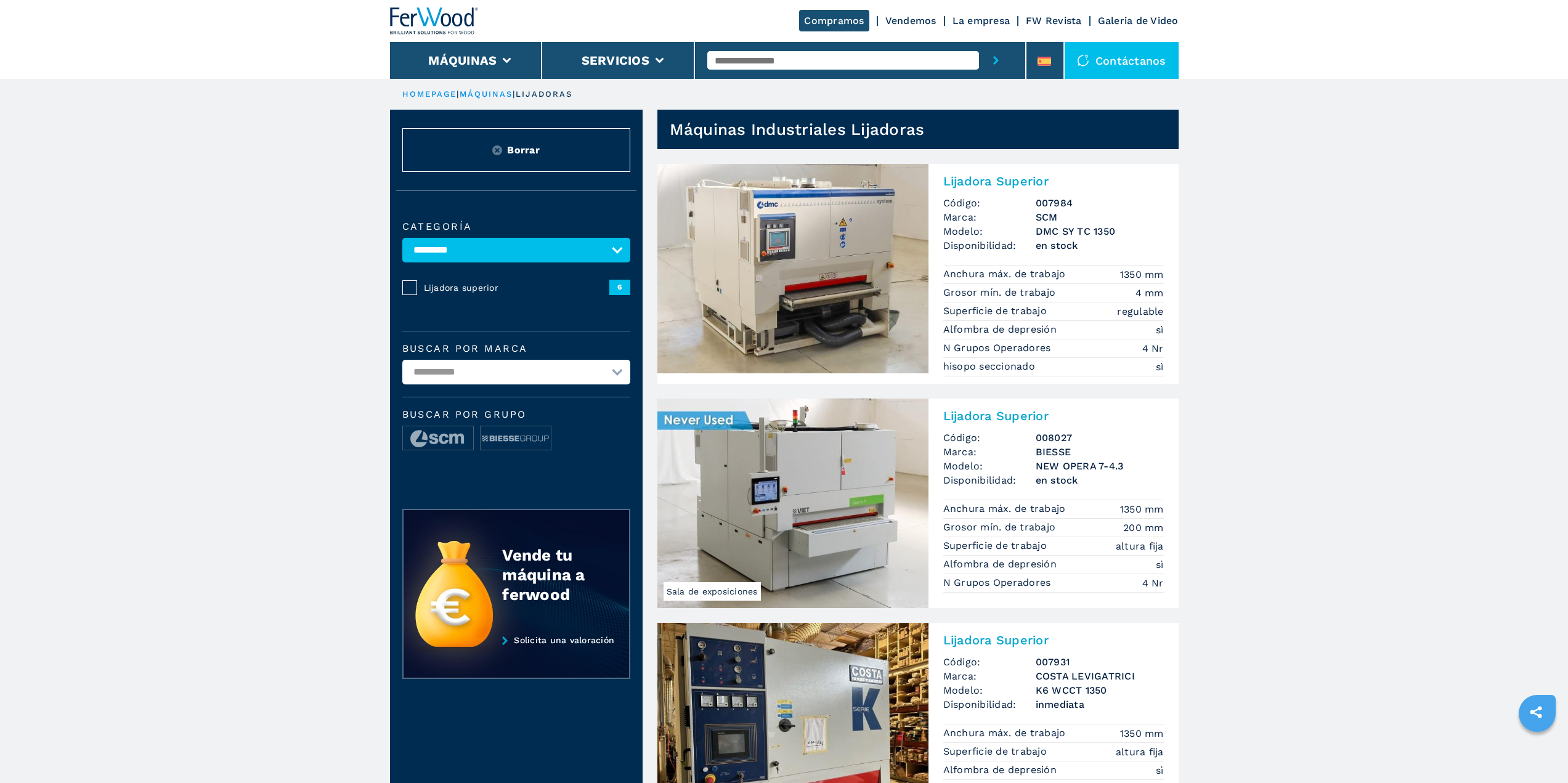
click at [994, 177] on h2 "Lijadora Superior" at bounding box center [1053, 181] width 220 height 14
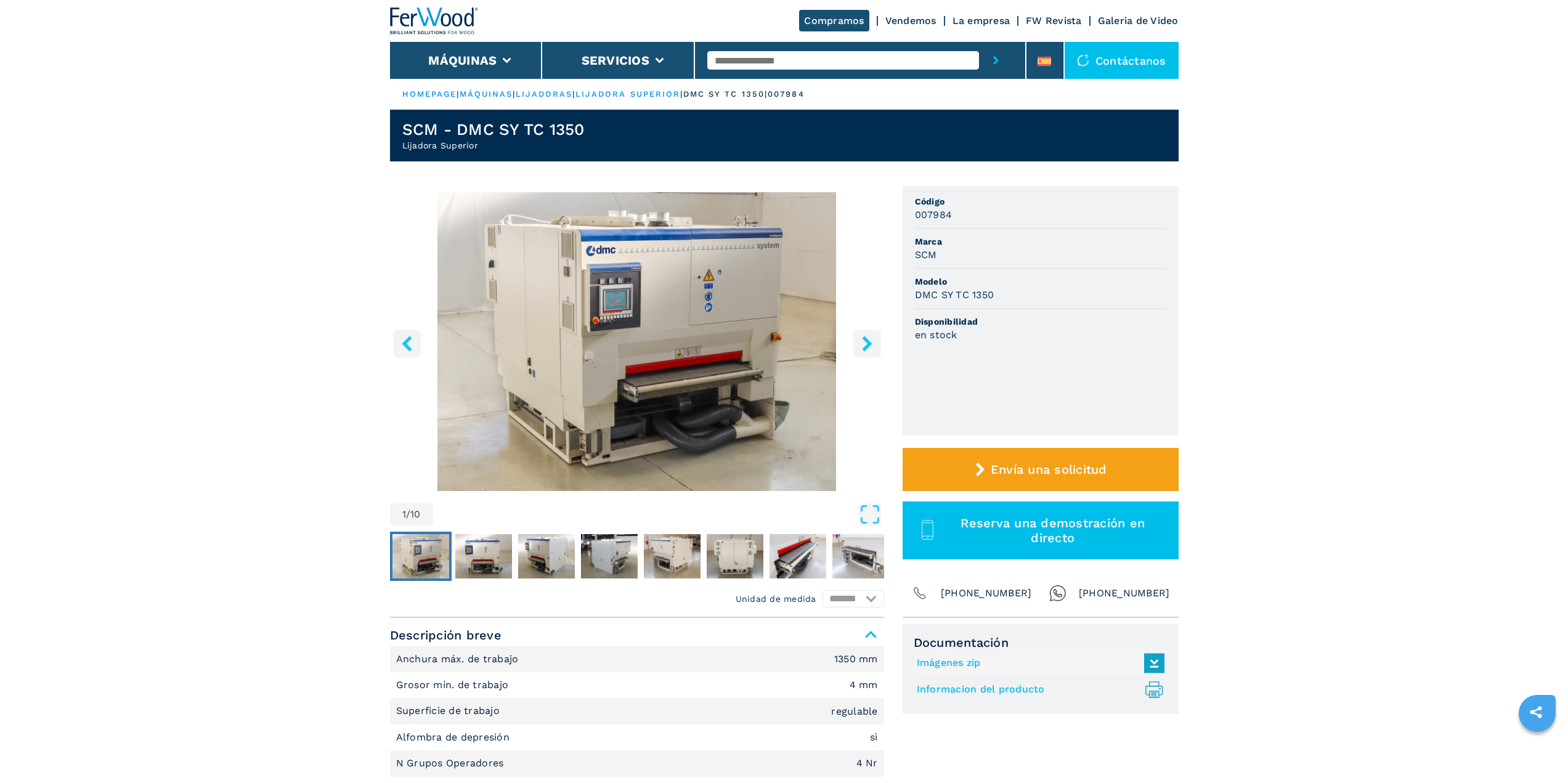
click at [869, 336] on icon "right-button" at bounding box center [867, 343] width 15 height 15
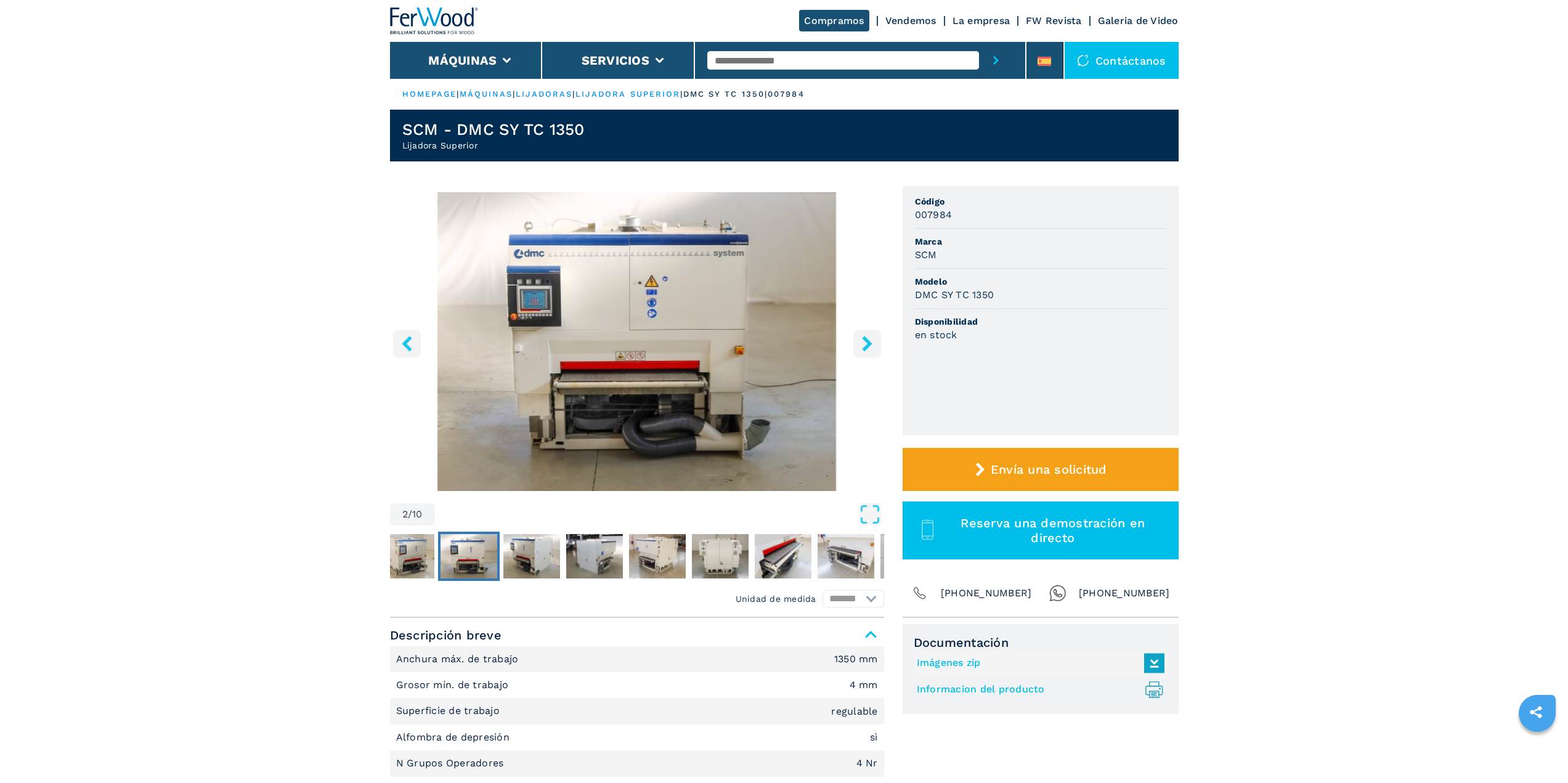
click at [869, 336] on icon "right-button" at bounding box center [867, 343] width 15 height 15
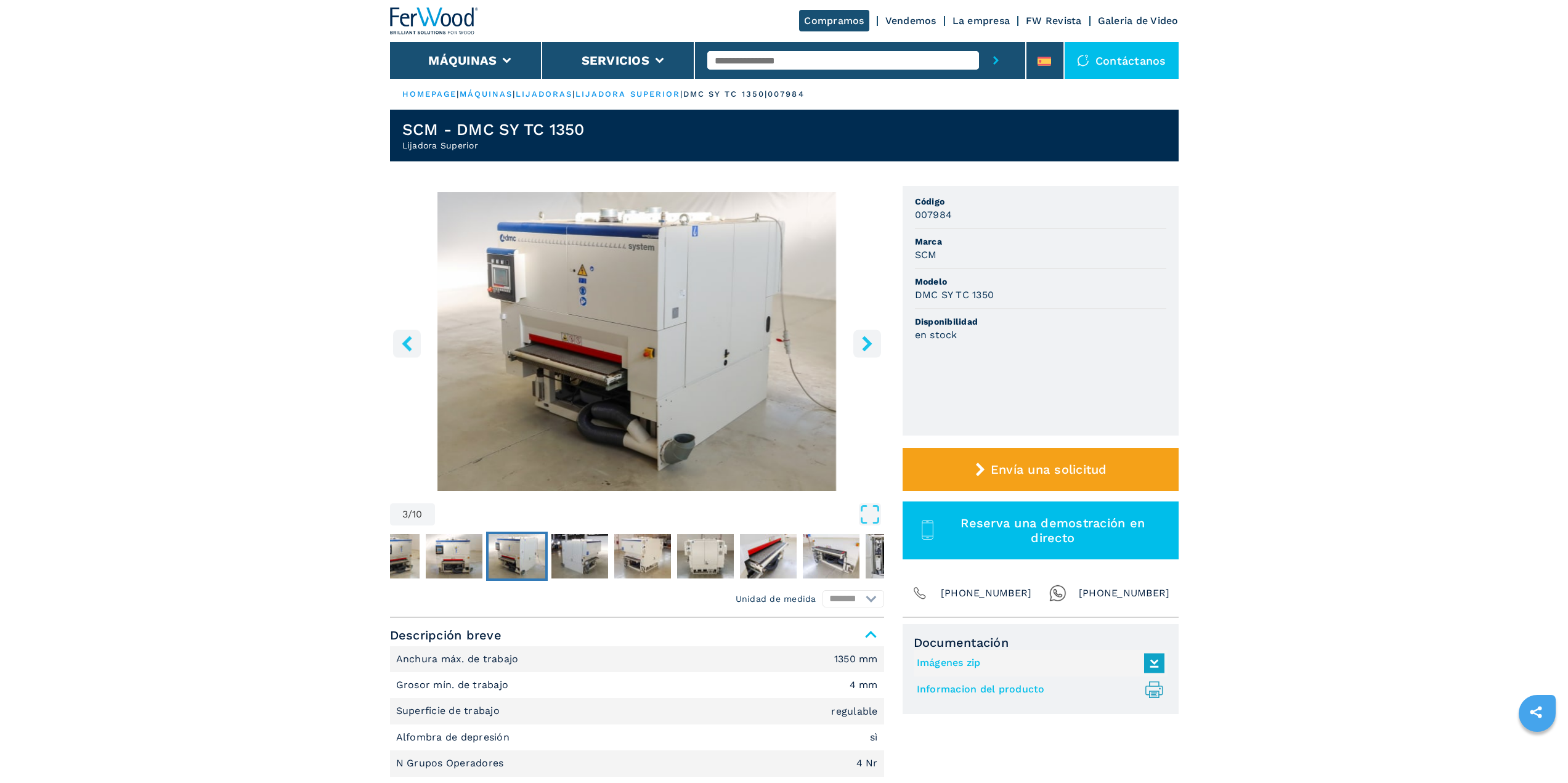
click at [869, 336] on icon "right-button" at bounding box center [867, 343] width 15 height 15
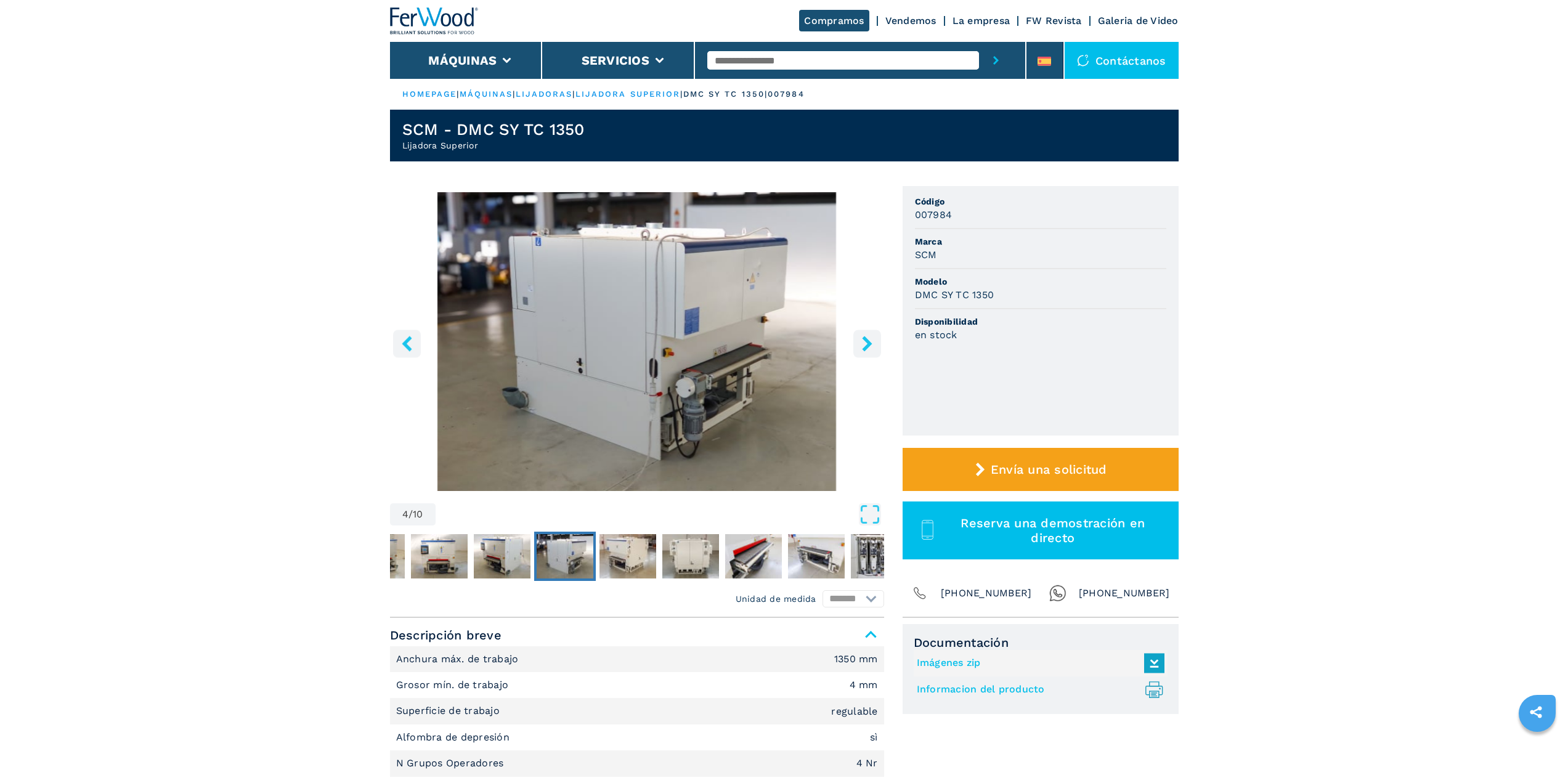
click at [869, 336] on icon "right-button" at bounding box center [867, 343] width 15 height 15
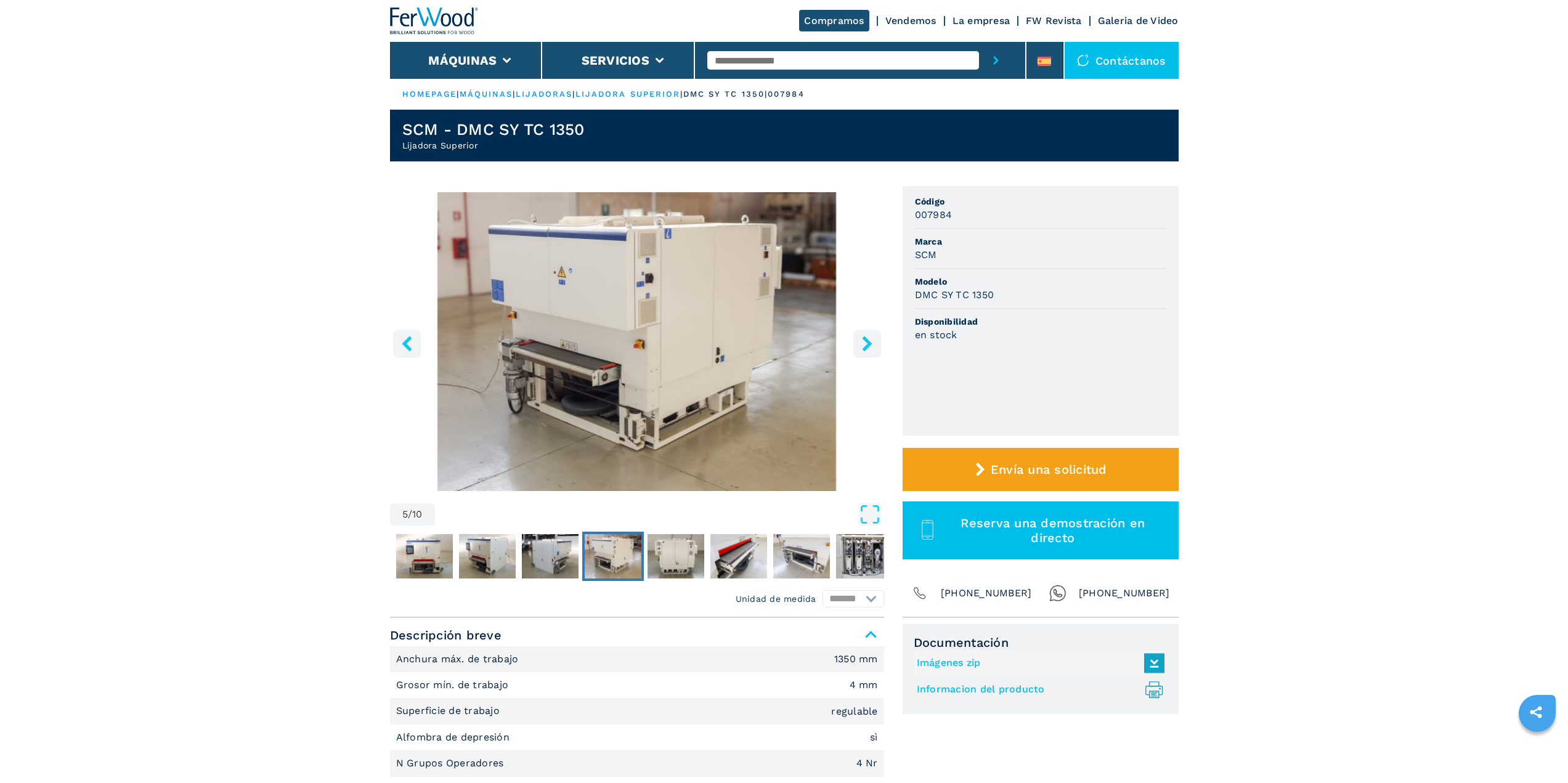
click at [869, 336] on icon "right-button" at bounding box center [867, 343] width 15 height 15
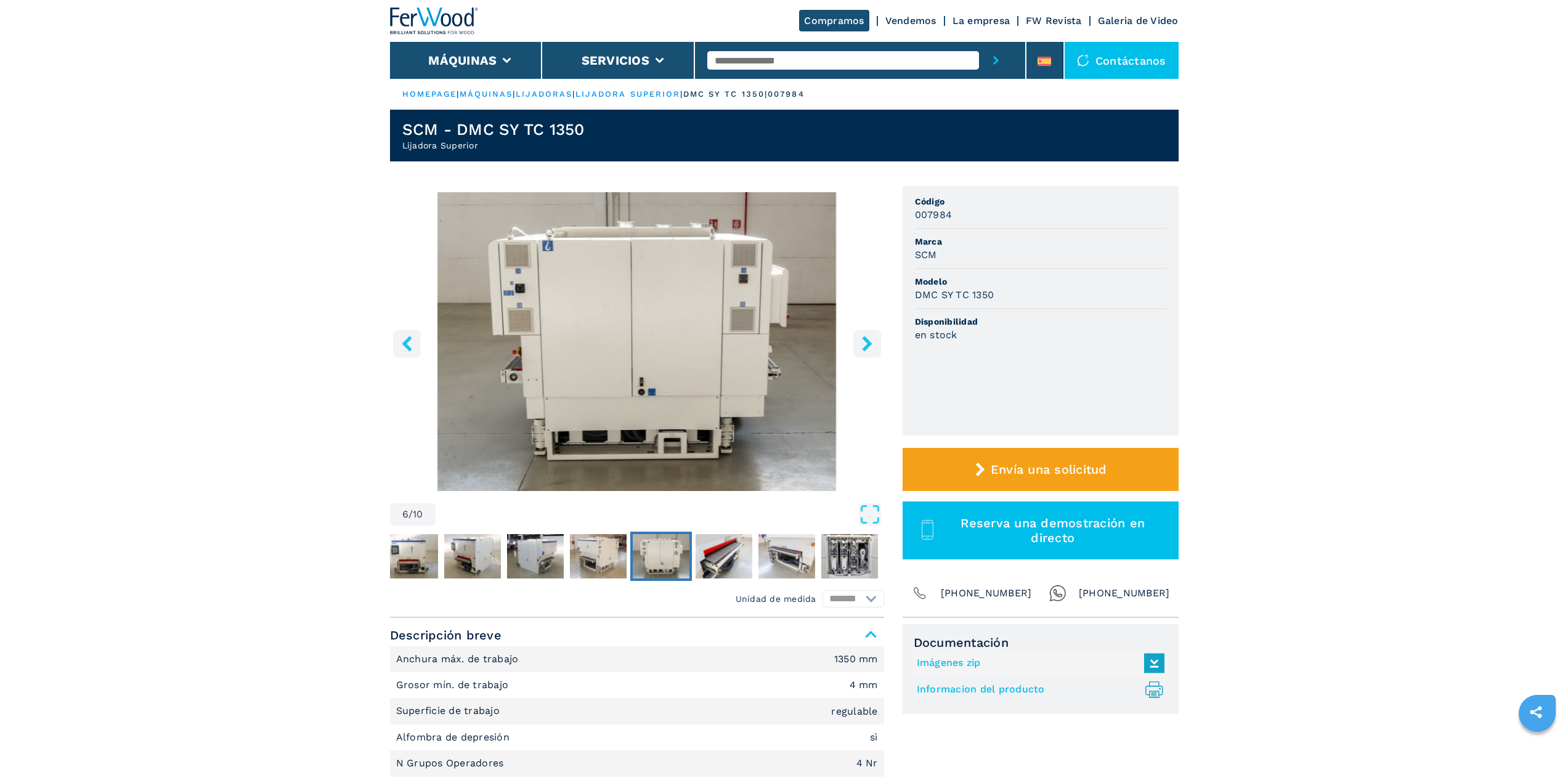
click at [869, 336] on icon "right-button" at bounding box center [867, 343] width 15 height 15
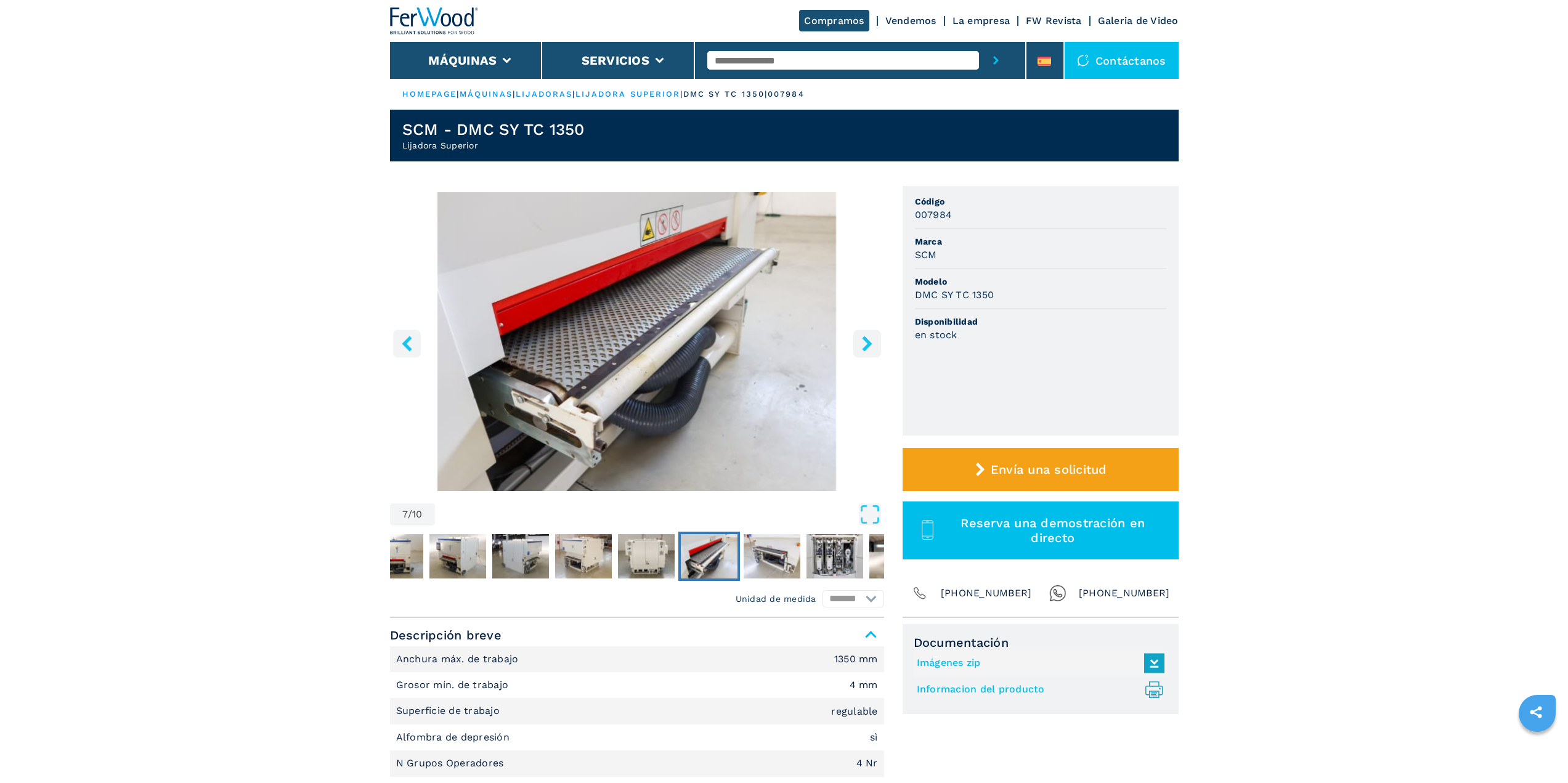
click at [869, 336] on icon "right-button" at bounding box center [867, 343] width 15 height 15
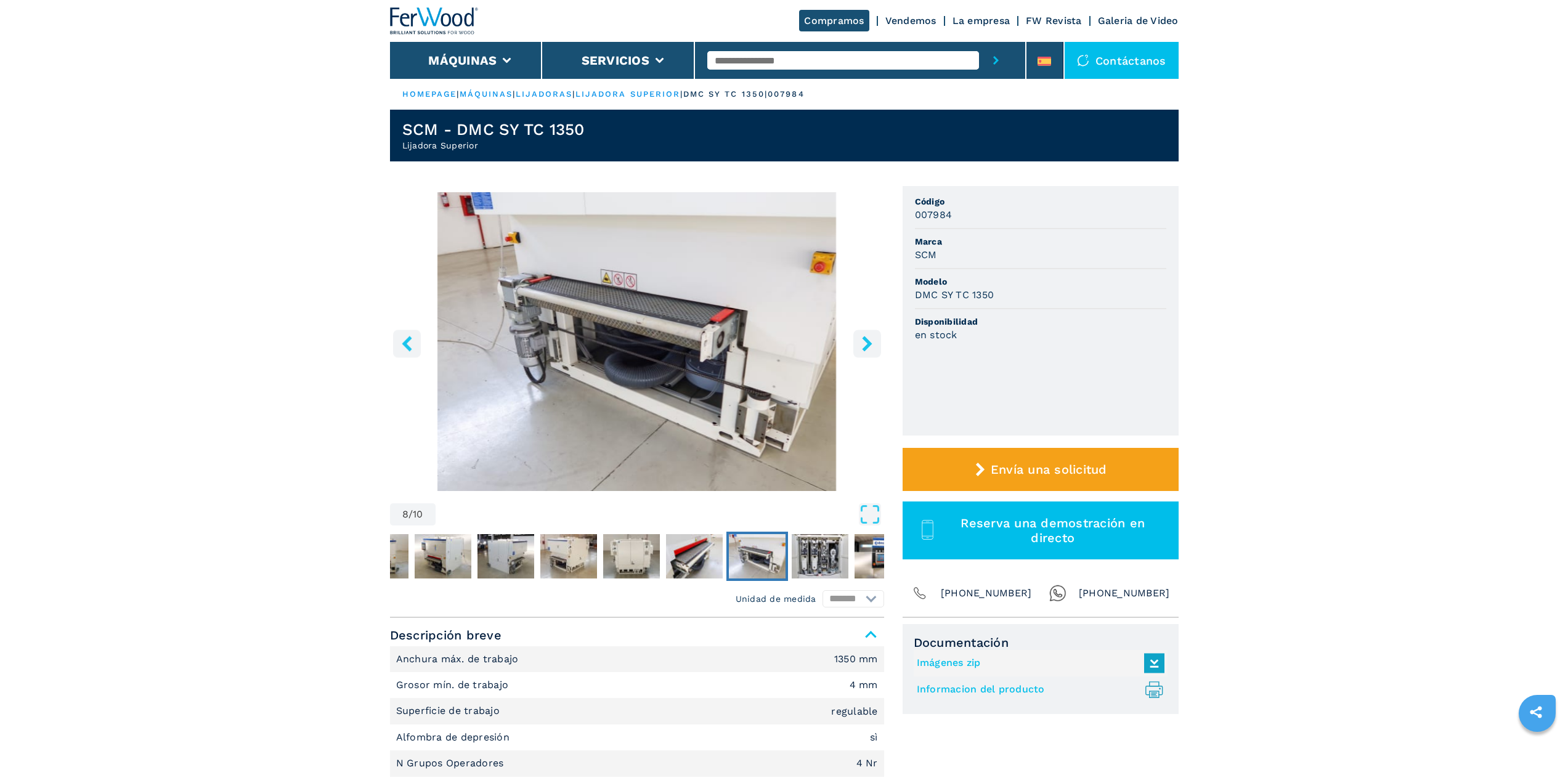
click at [869, 336] on icon "right-button" at bounding box center [867, 343] width 15 height 15
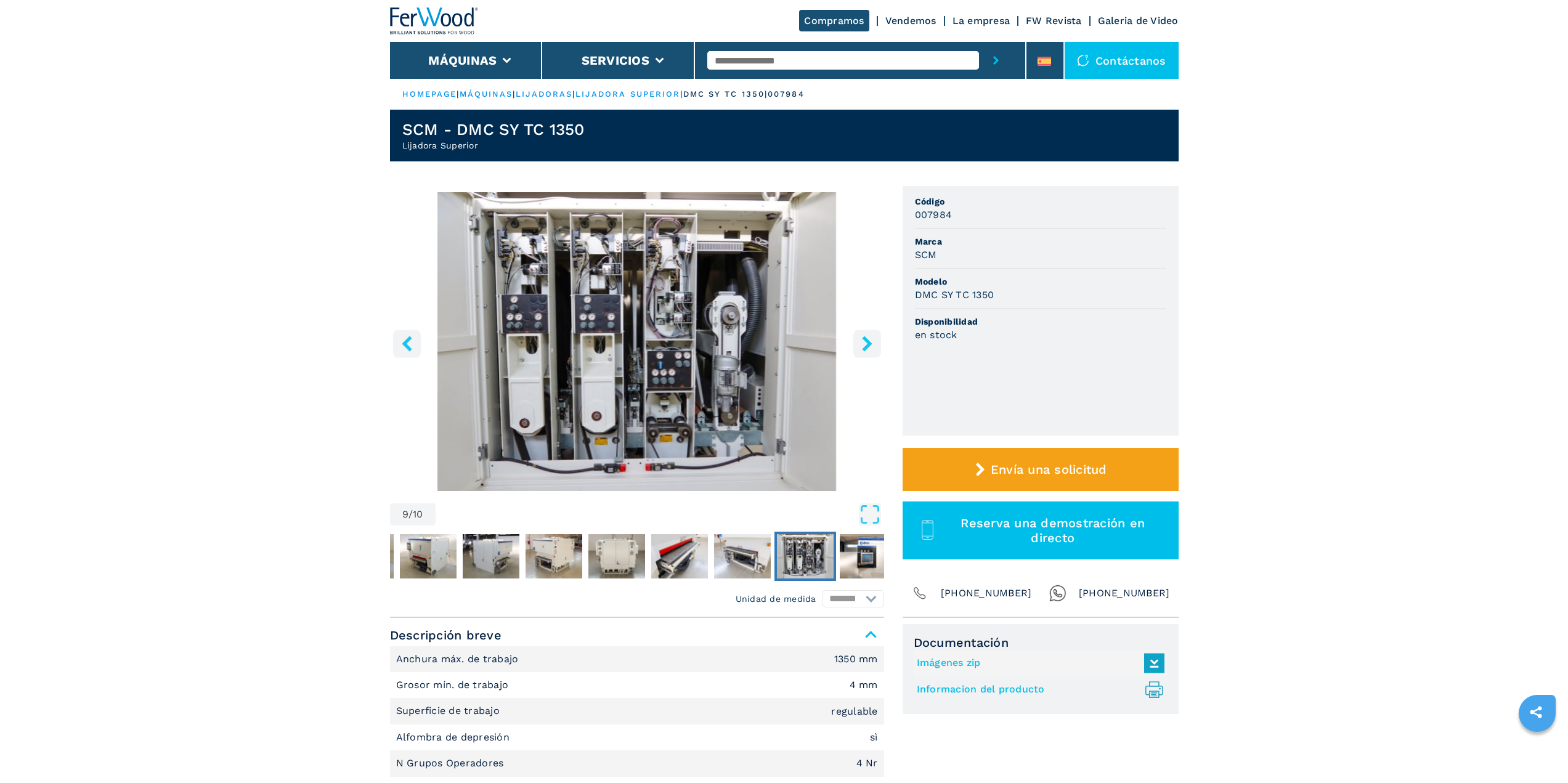
click at [869, 336] on icon "right-button" at bounding box center [867, 343] width 15 height 15
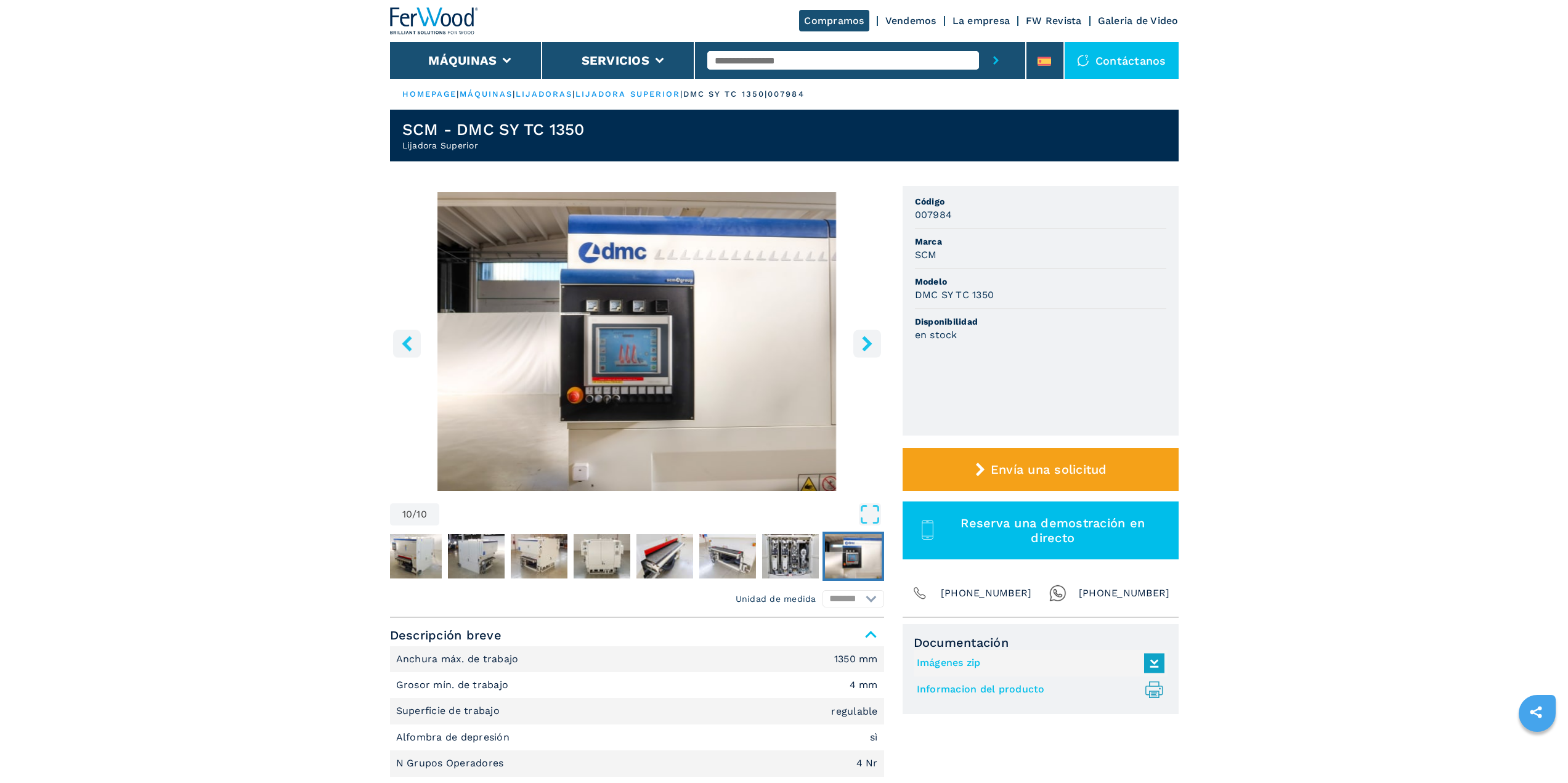
click at [869, 336] on icon "right-button" at bounding box center [867, 343] width 15 height 15
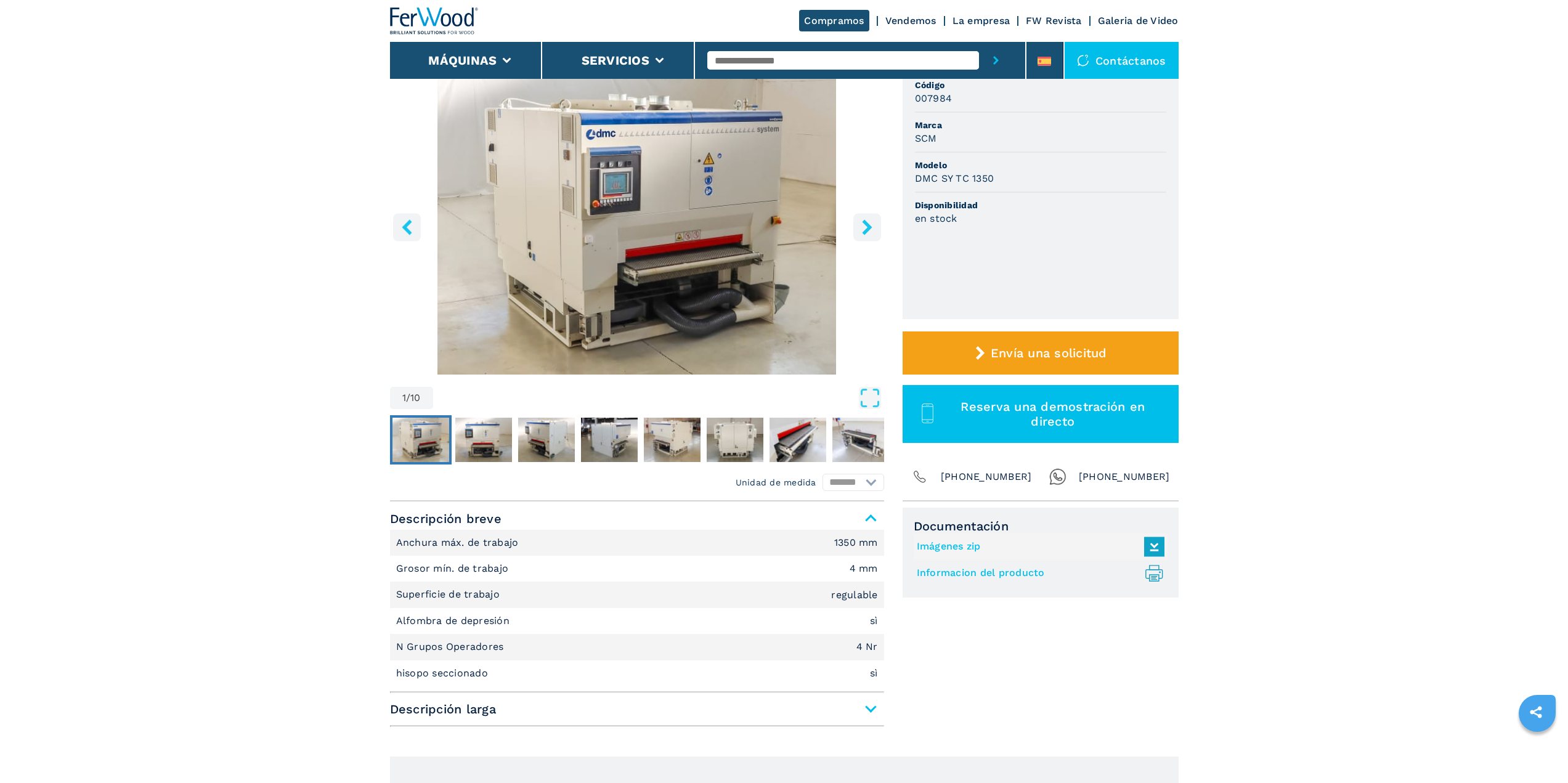
scroll to position [308, 0]
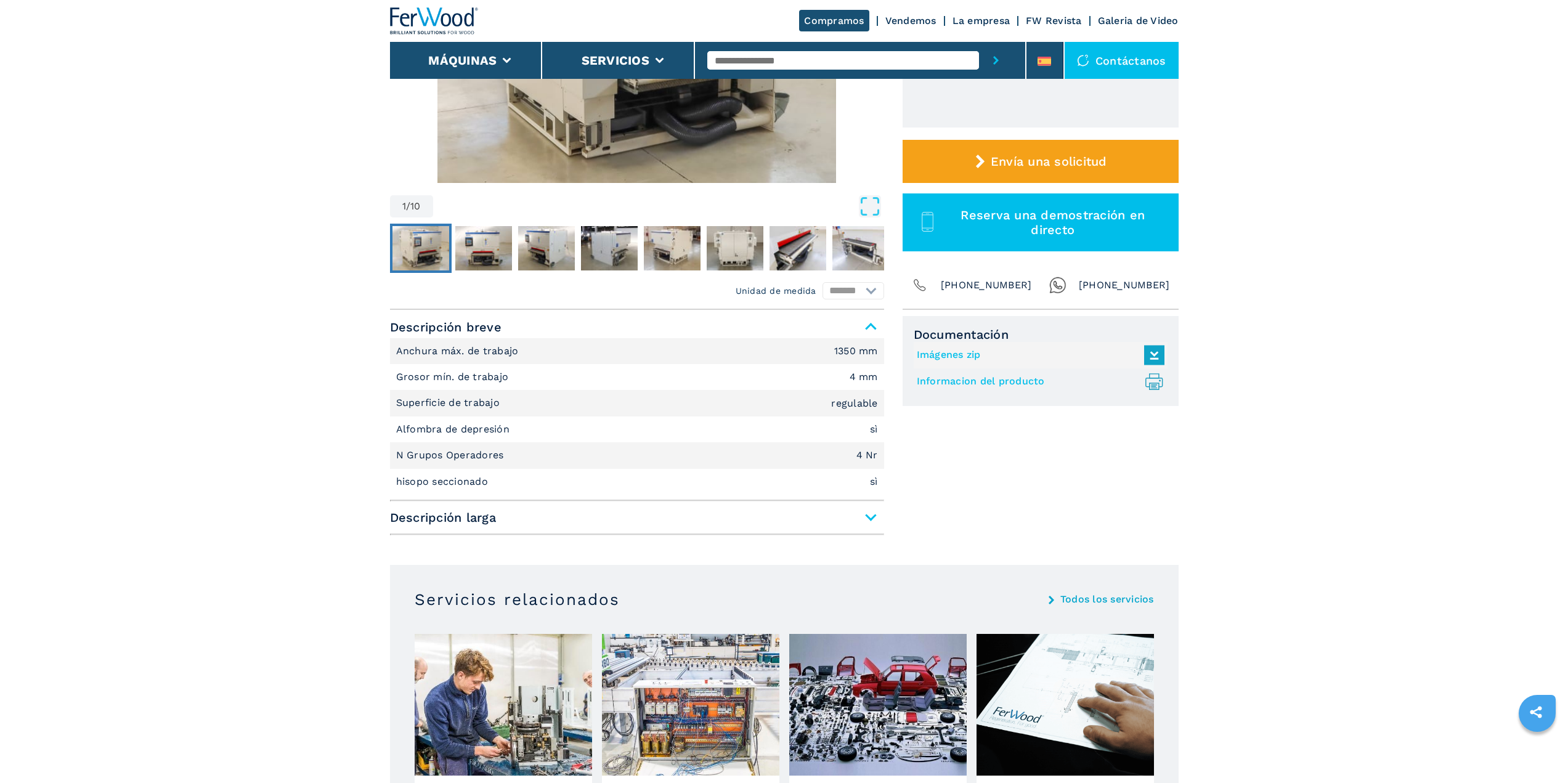
click at [868, 518] on span "Descripción larga" at bounding box center [637, 517] width 494 height 23
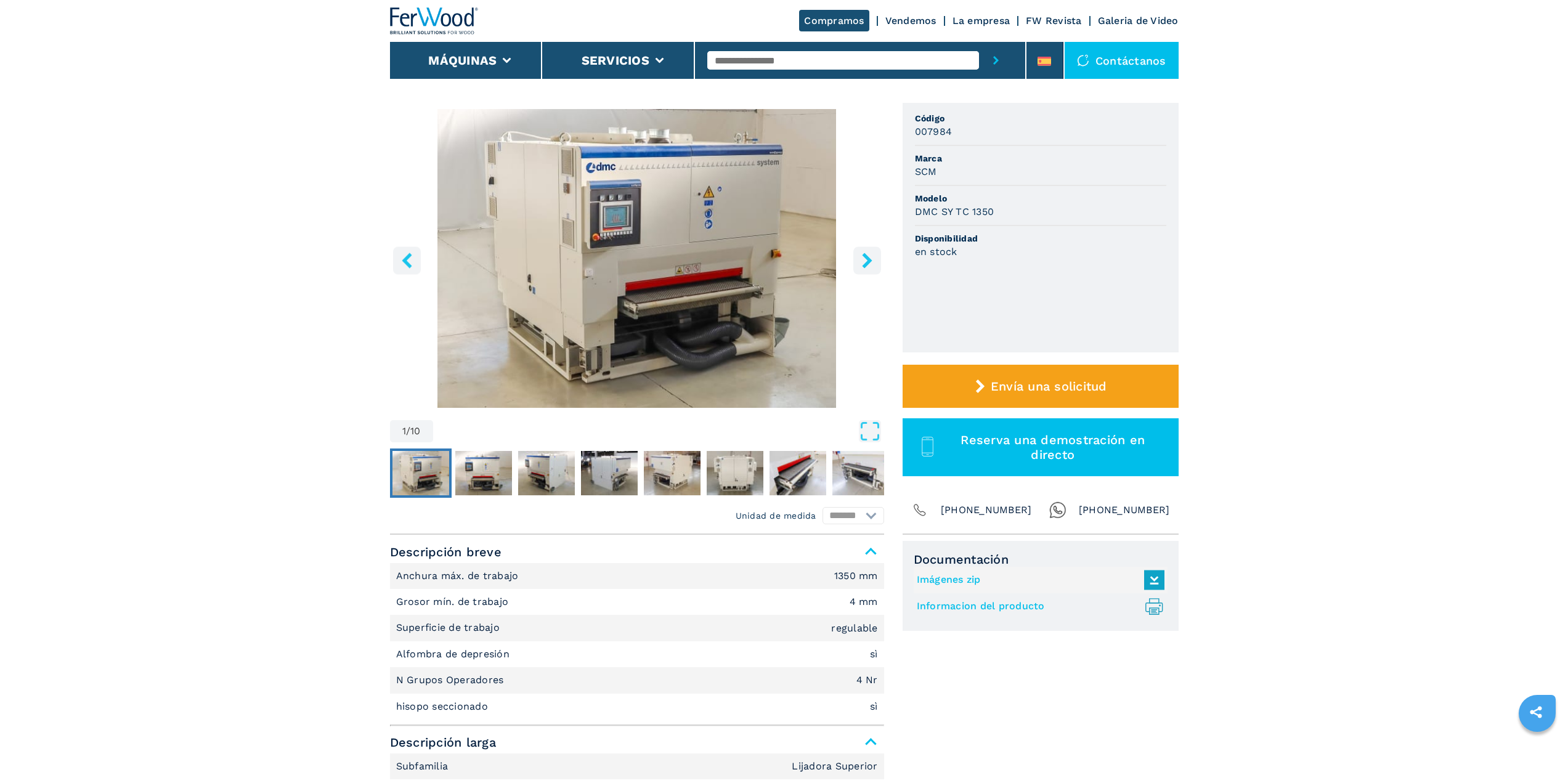
scroll to position [0, 0]
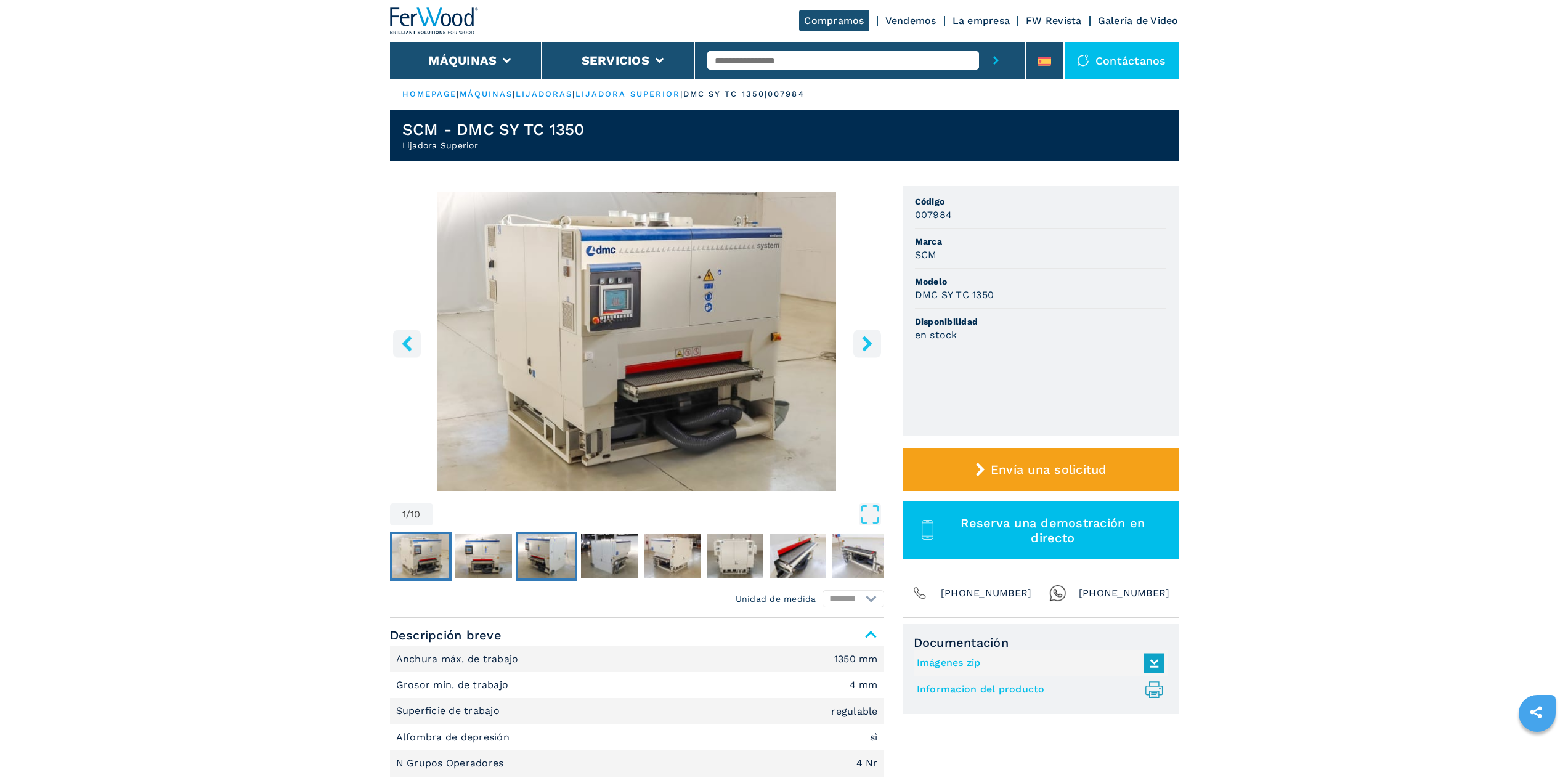
click at [557, 557] on img "Go to Slide 3" at bounding box center [546, 555] width 57 height 44
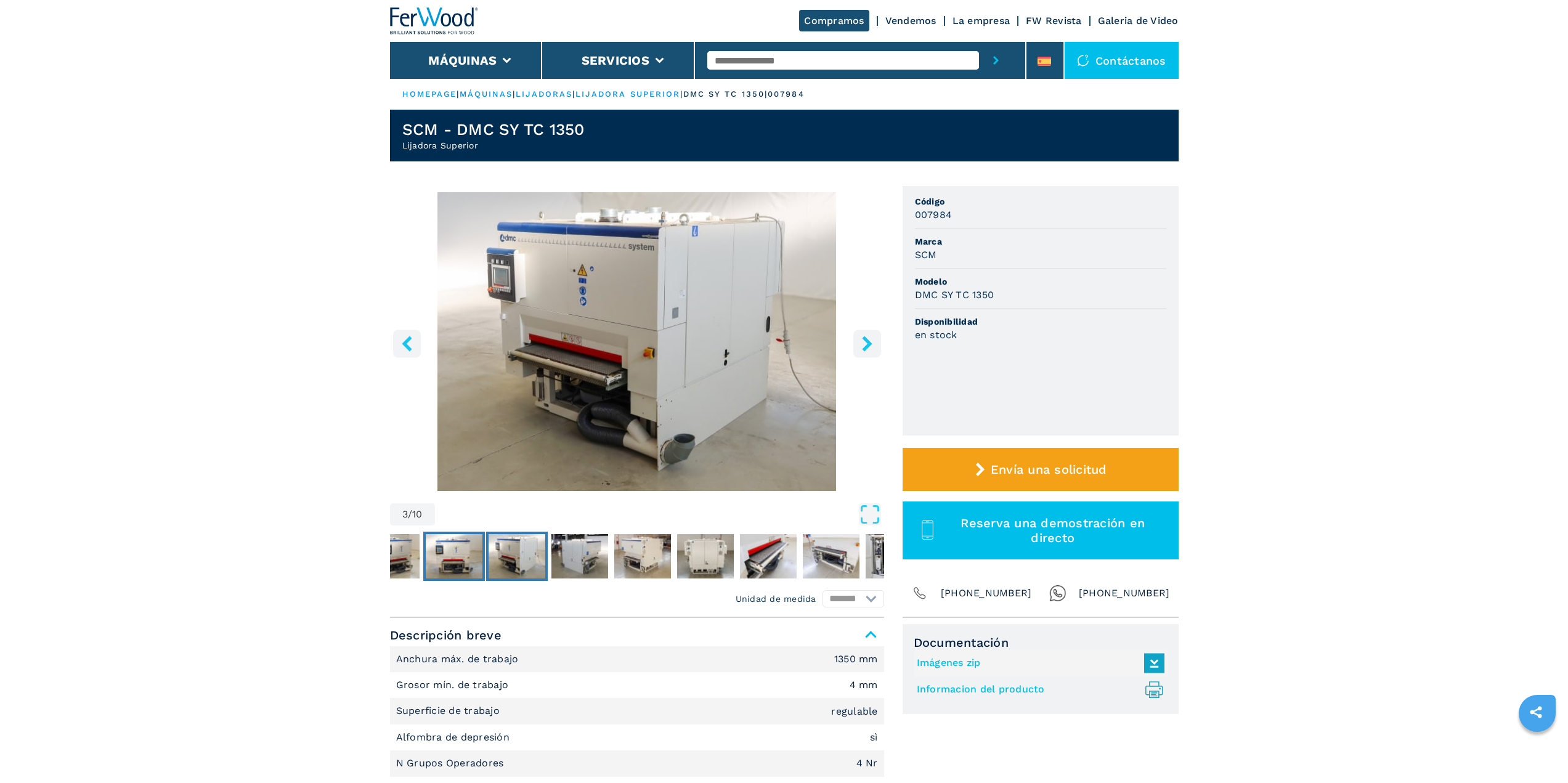
click at [461, 555] on img "Go to Slide 2" at bounding box center [453, 555] width 57 height 44
click at [657, 557] on img "Go to Slide 5" at bounding box center [642, 555] width 57 height 44
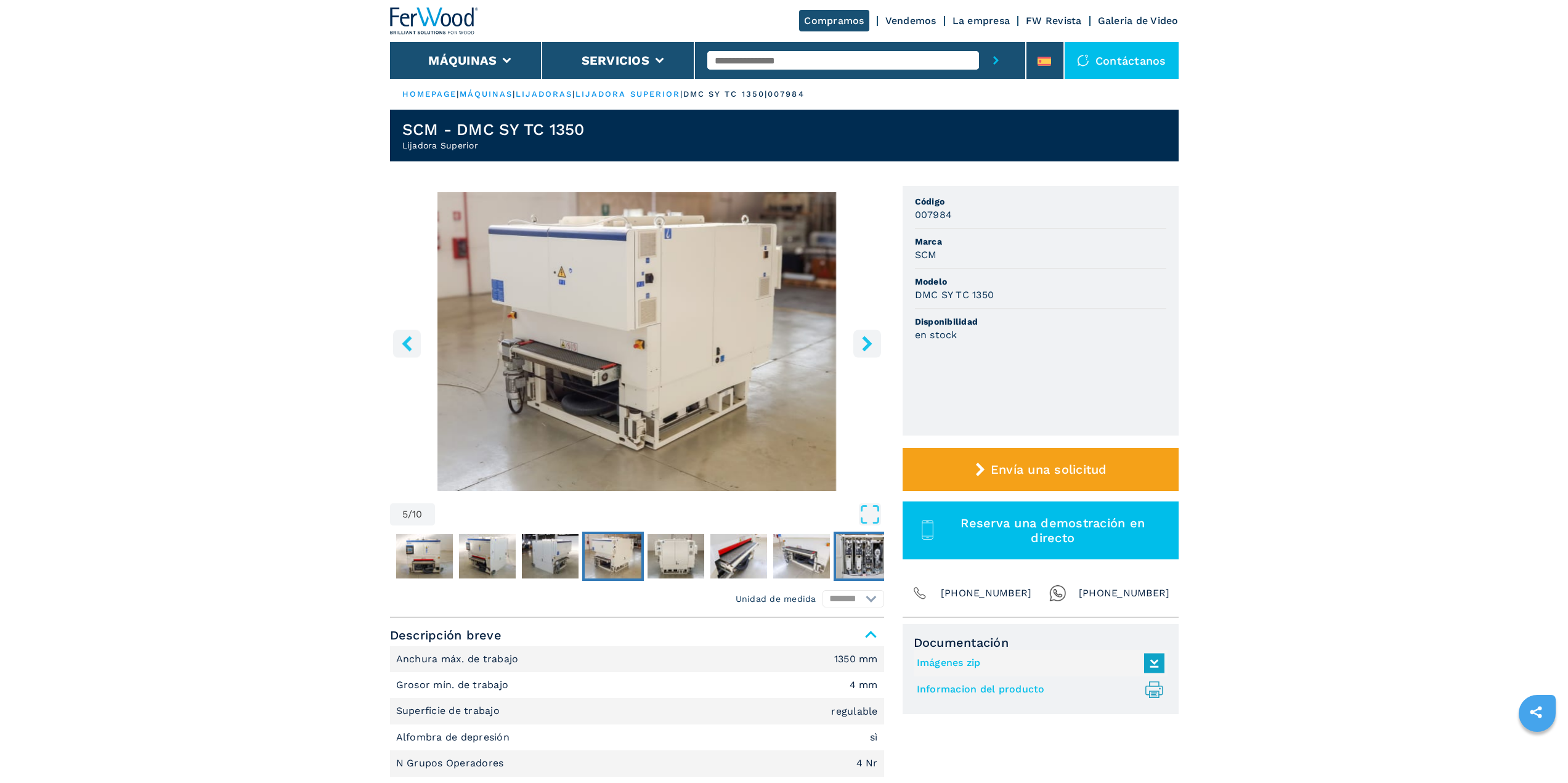
click at [866, 559] on img "Go to Slide 9" at bounding box center [864, 555] width 57 height 44
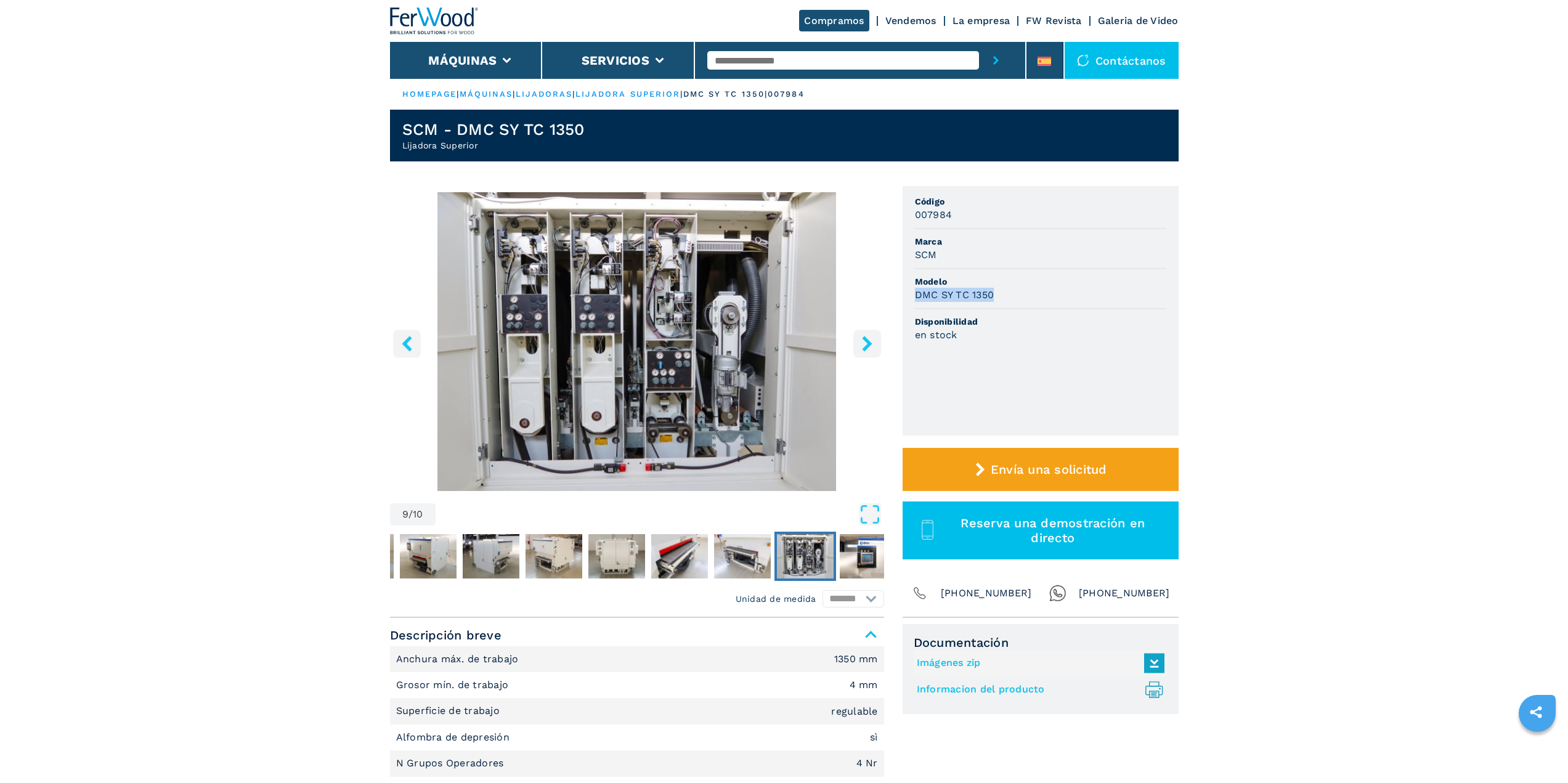
drag, startPoint x: 920, startPoint y: 296, endPoint x: 1034, endPoint y: 299, distance: 114.0
click at [1034, 299] on div "DMC SY TC 1350" at bounding box center [1041, 295] width 251 height 14
click at [873, 344] on icon "right-button" at bounding box center [867, 343] width 15 height 15
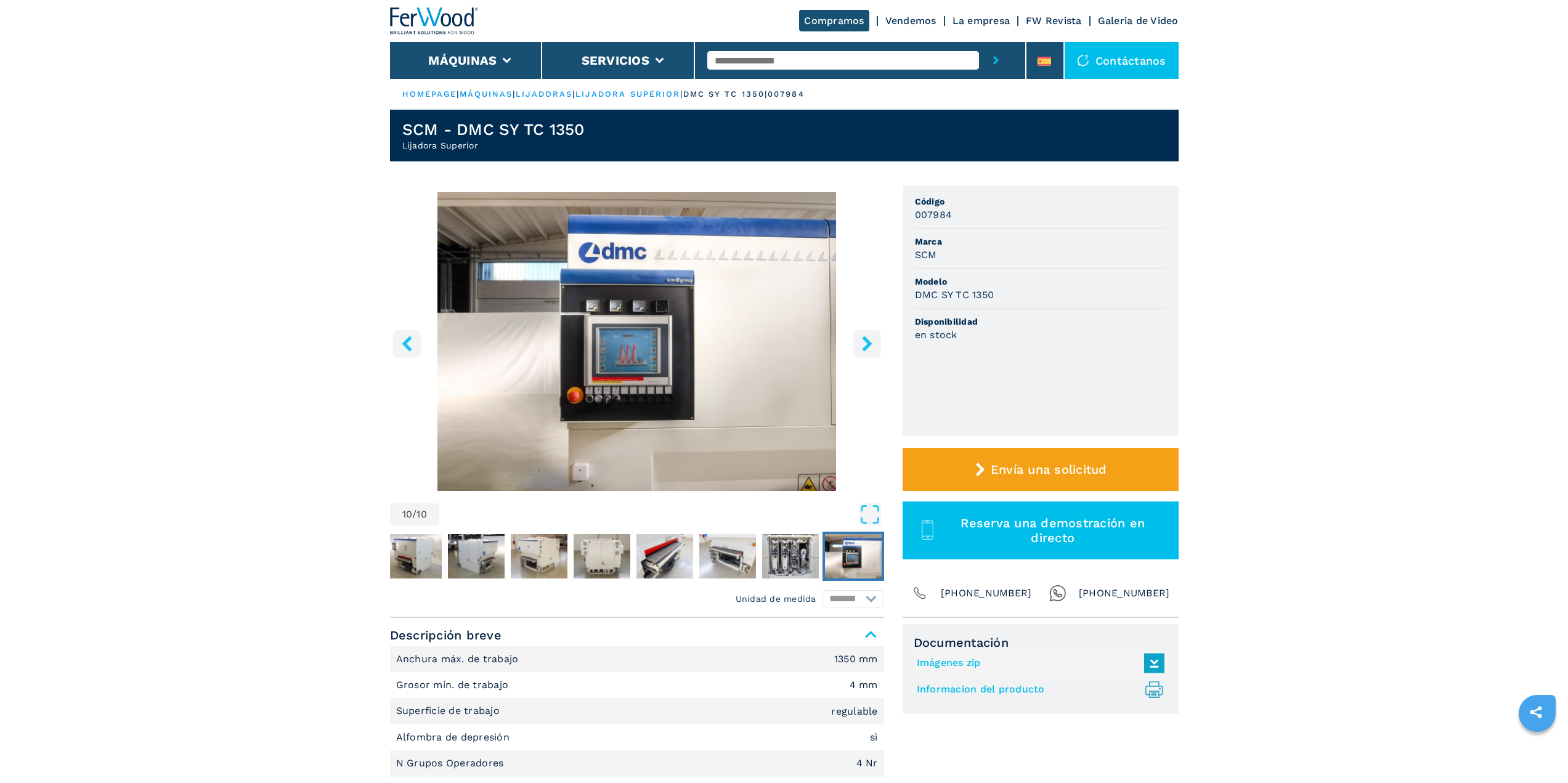
click at [873, 344] on icon "right-button" at bounding box center [867, 343] width 15 height 15
